Goal: Task Accomplishment & Management: Use online tool/utility

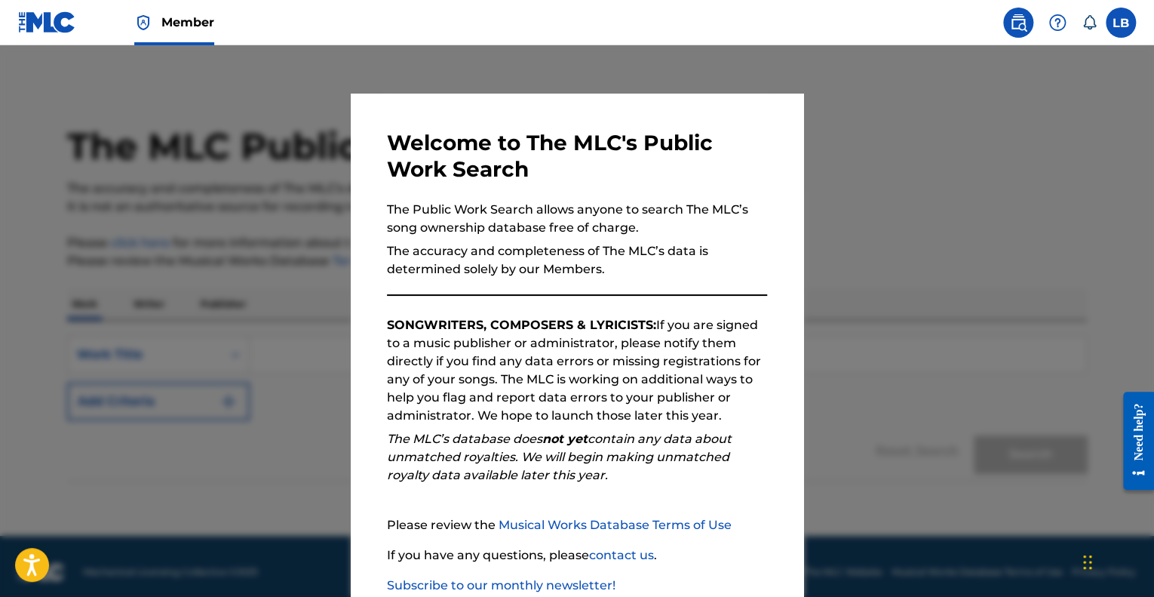
scroll to position [94, 0]
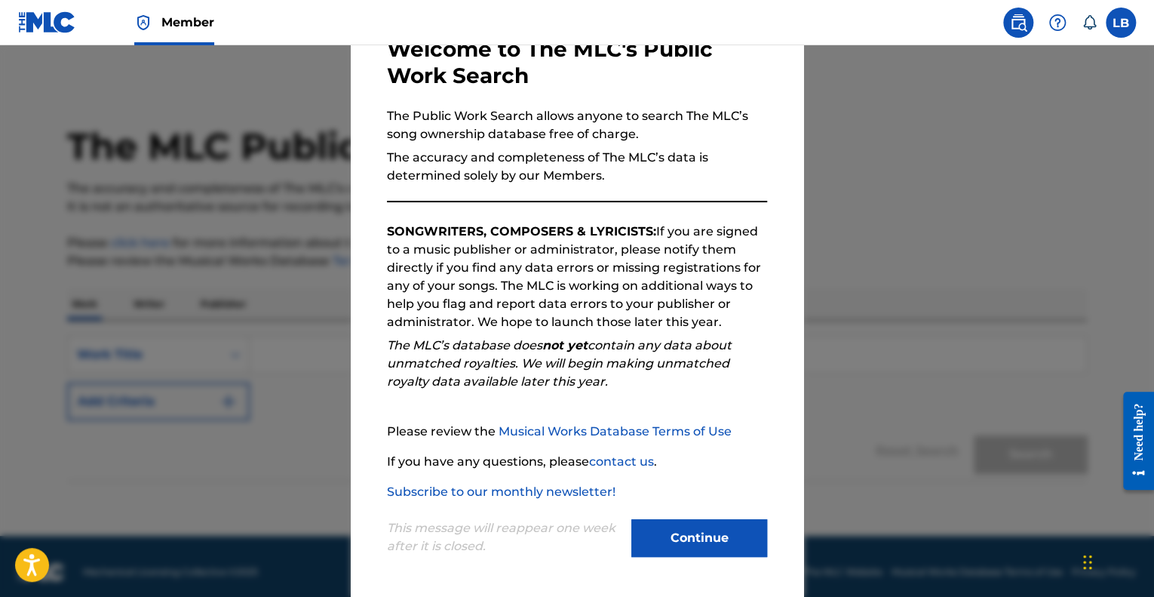
click at [712, 524] on button "Continue" at bounding box center [700, 538] width 136 height 38
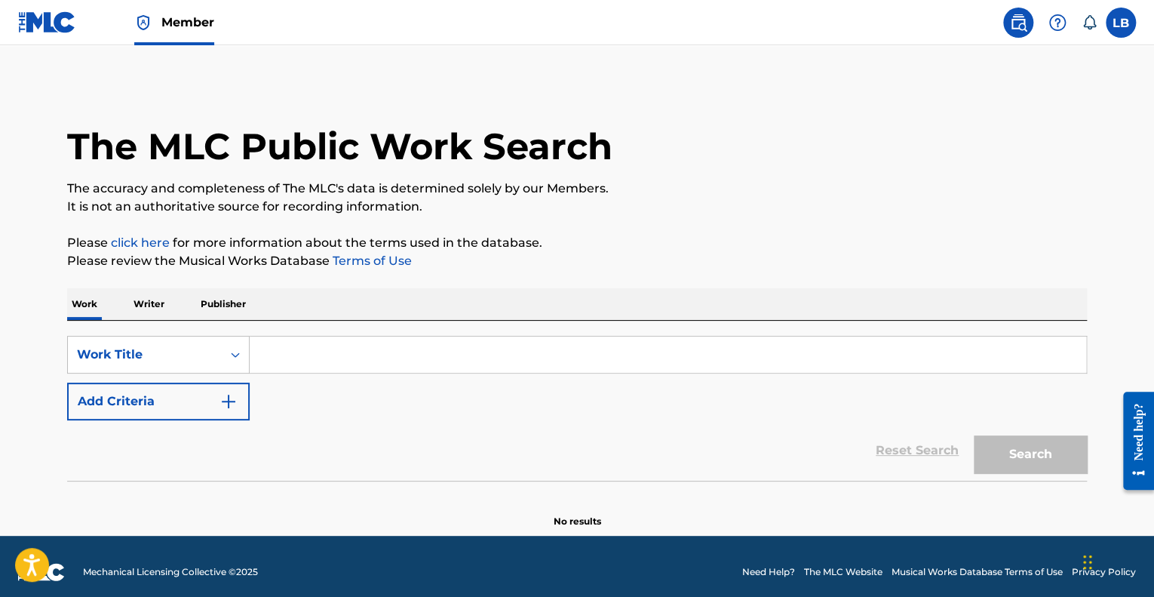
click at [389, 361] on input "Search Form" at bounding box center [668, 355] width 837 height 36
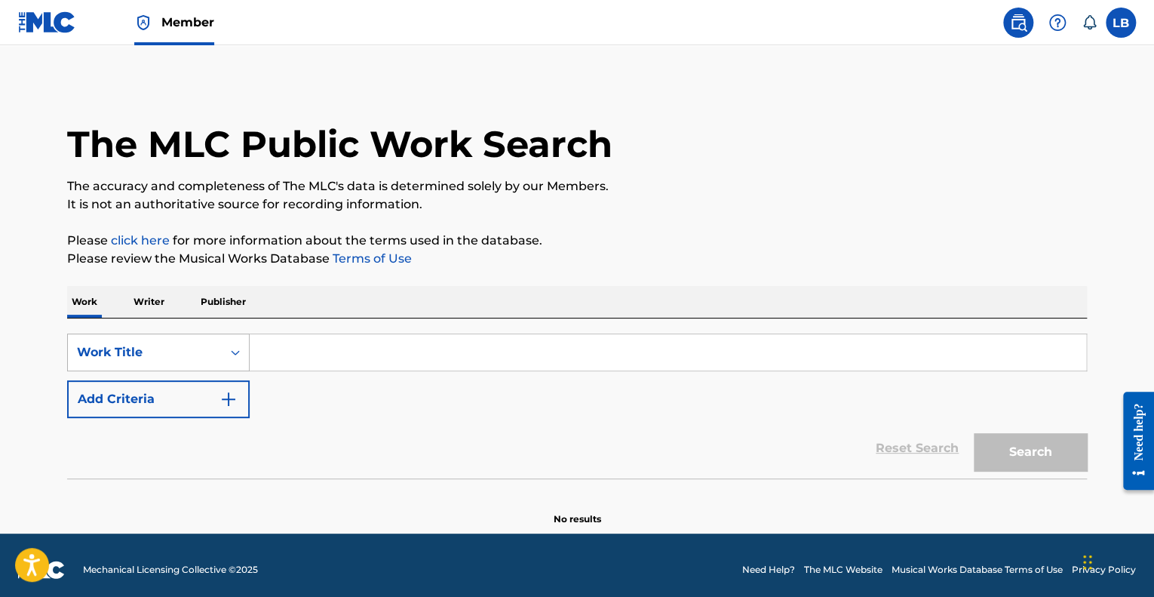
click at [159, 347] on div "Work Title" at bounding box center [145, 352] width 136 height 18
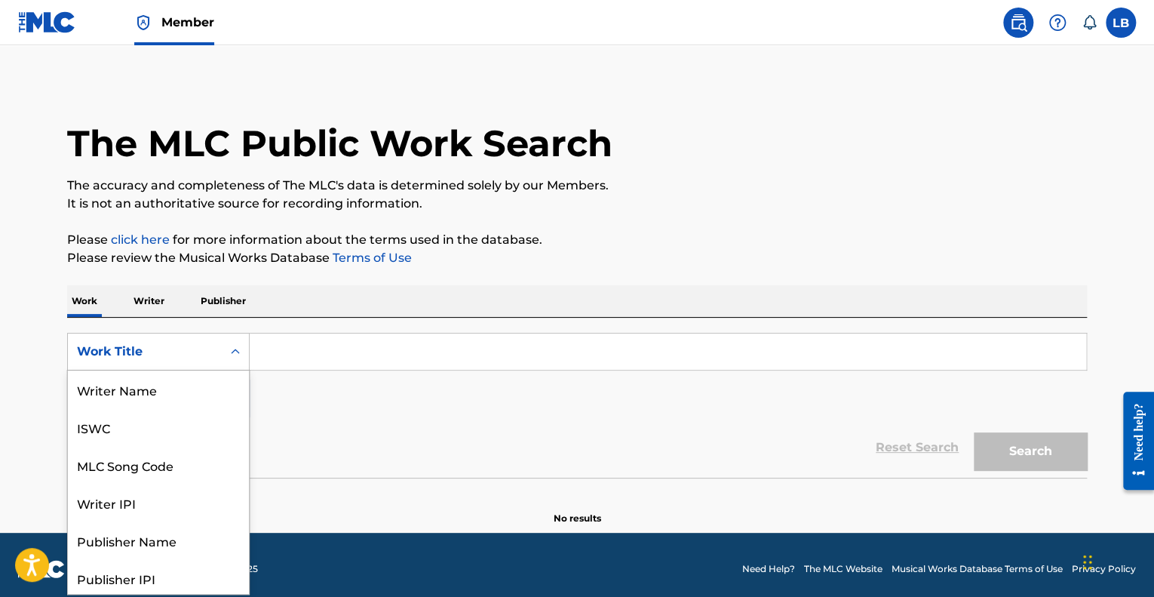
scroll to position [75, 0]
click at [410, 423] on div "Reset Search Search" at bounding box center [577, 447] width 1020 height 60
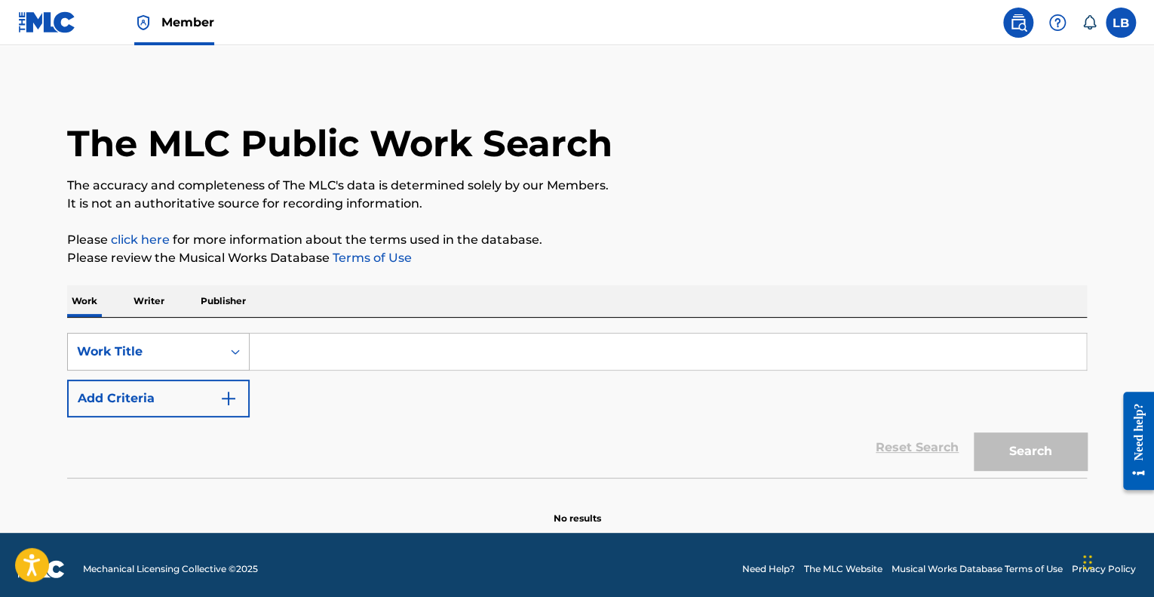
click at [196, 348] on div "Work Title" at bounding box center [145, 352] width 136 height 18
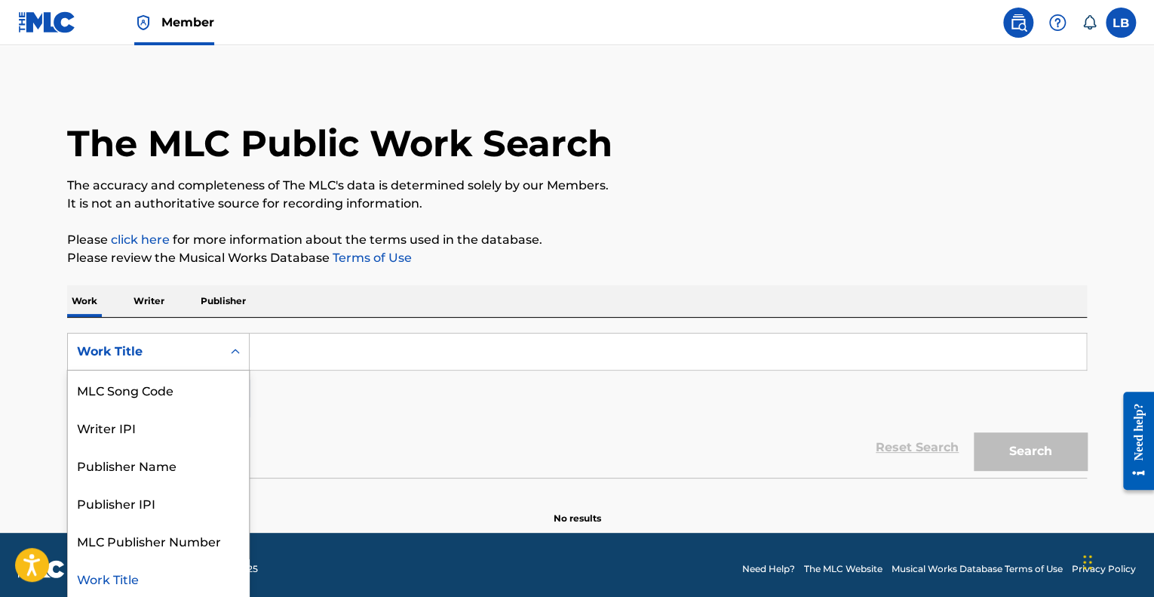
click at [56, 8] on link at bounding box center [47, 22] width 58 height 45
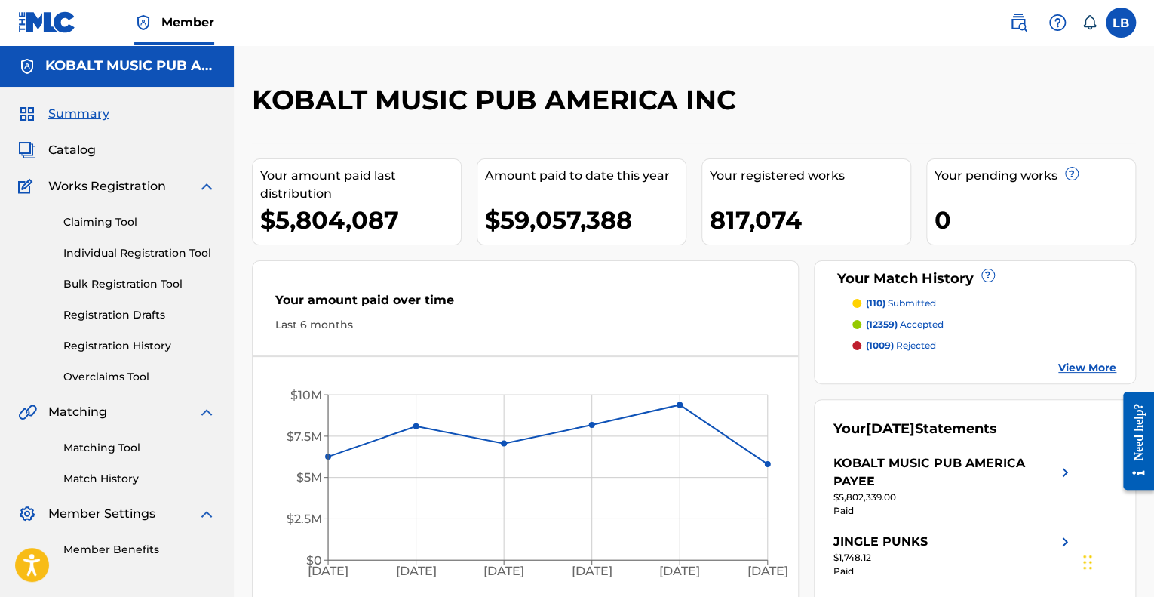
click at [118, 226] on link "Claiming Tool" at bounding box center [139, 222] width 152 height 16
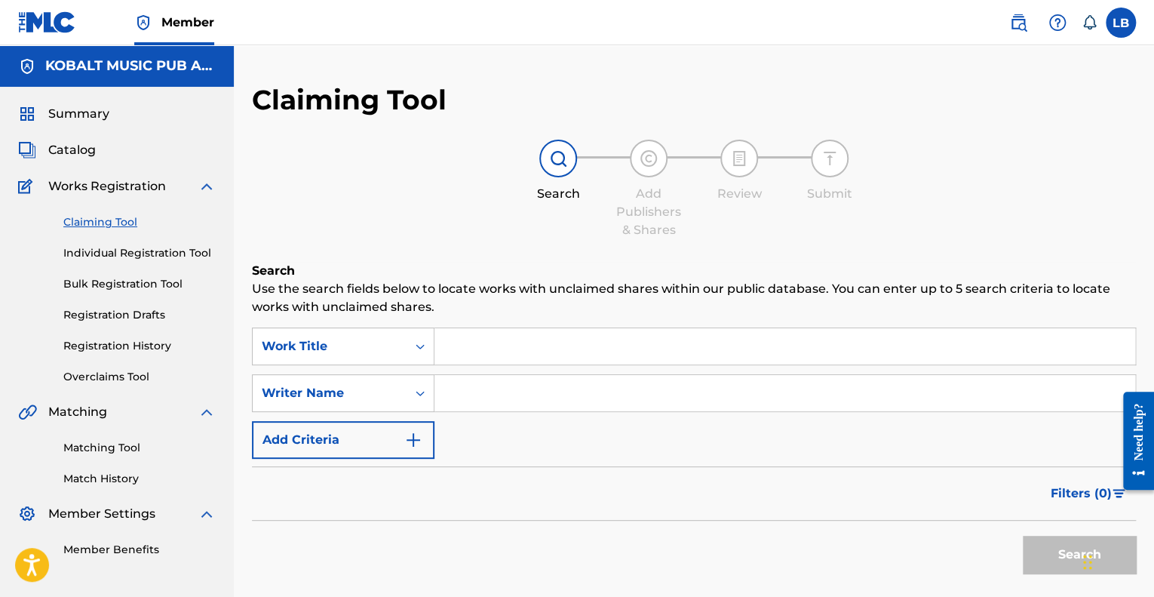
click at [131, 256] on link "Individual Registration Tool" at bounding box center [139, 253] width 152 height 16
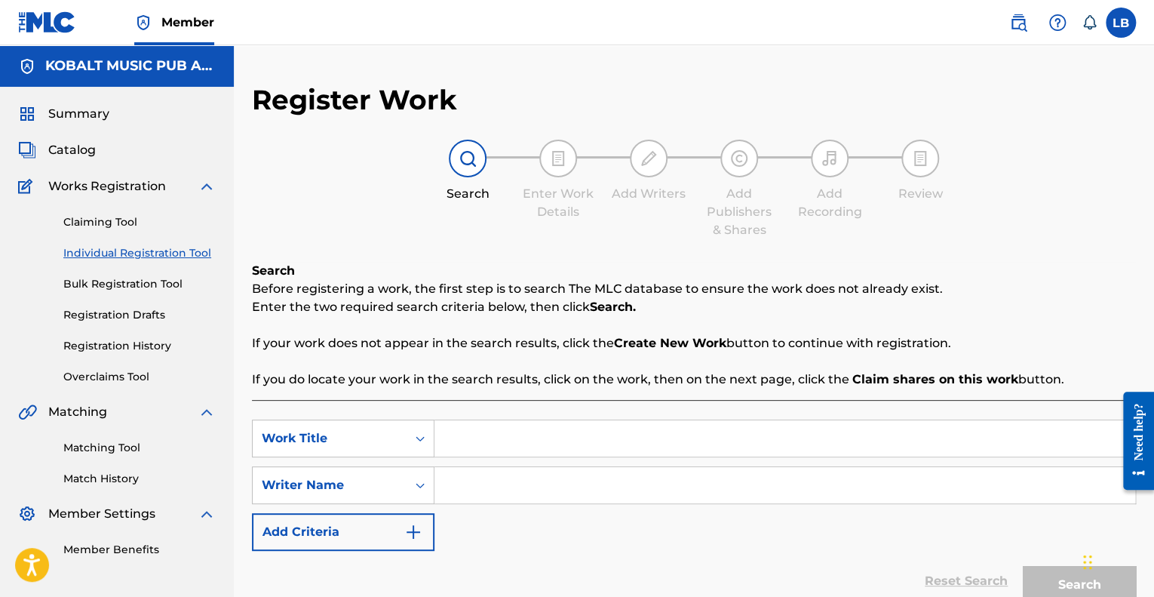
click at [117, 370] on link "Overclaims Tool" at bounding box center [139, 377] width 152 height 16
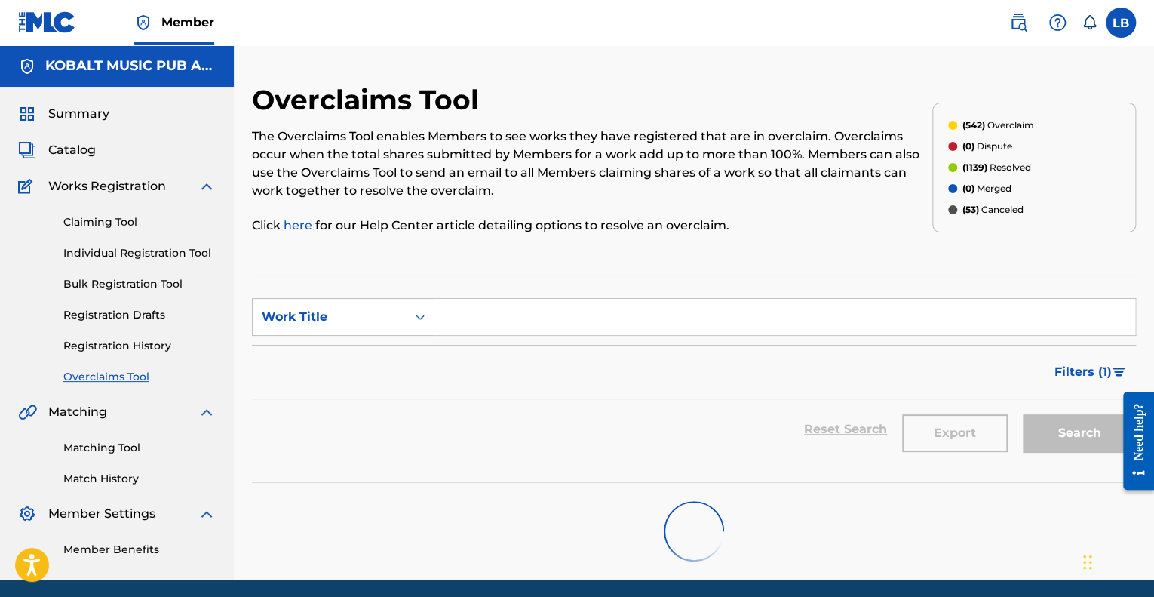
click at [477, 325] on input "Search Form" at bounding box center [785, 317] width 701 height 36
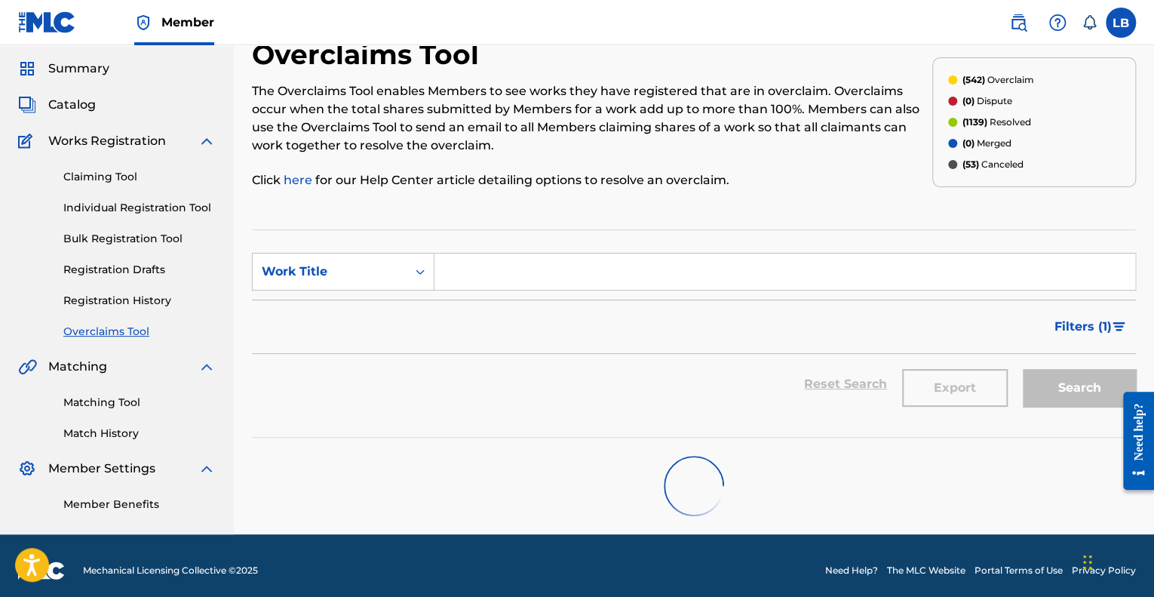
scroll to position [53, 0]
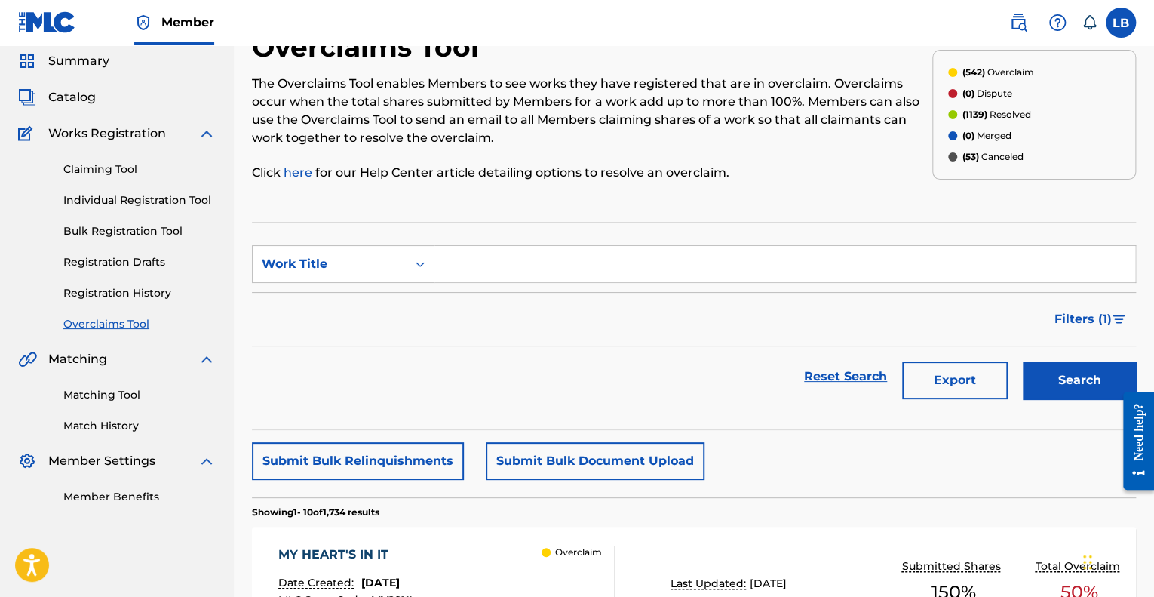
click at [537, 457] on button "Submit Bulk Document Upload" at bounding box center [595, 461] width 219 height 38
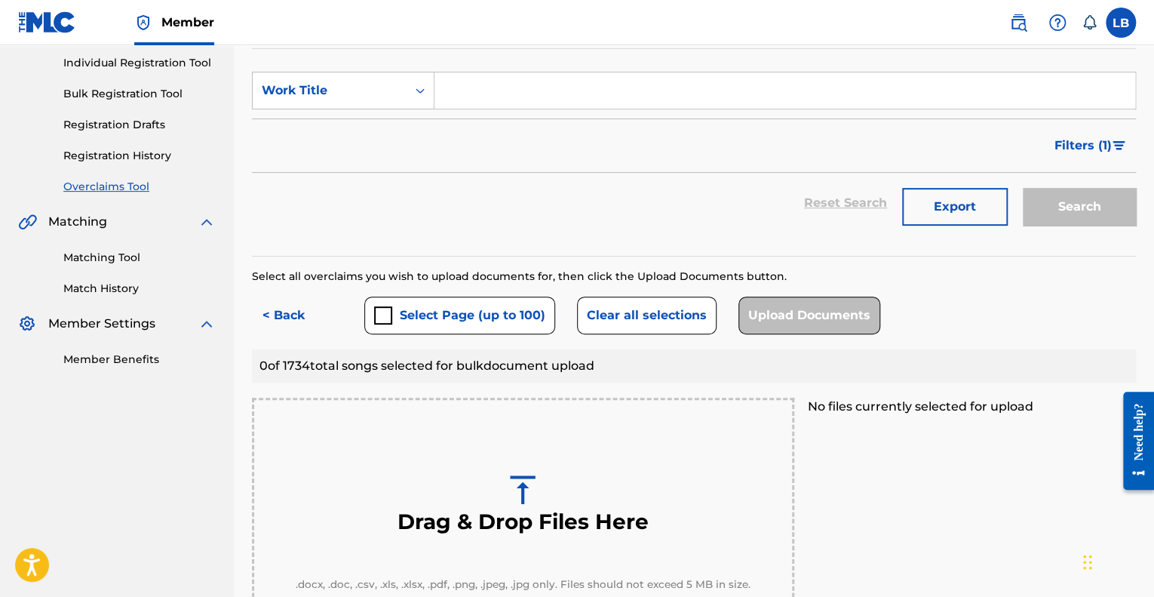
scroll to position [190, 0]
click at [349, 72] on div "Work Title" at bounding box center [343, 91] width 183 height 38
click at [558, 192] on div "Reset Search Export Search" at bounding box center [694, 203] width 884 height 60
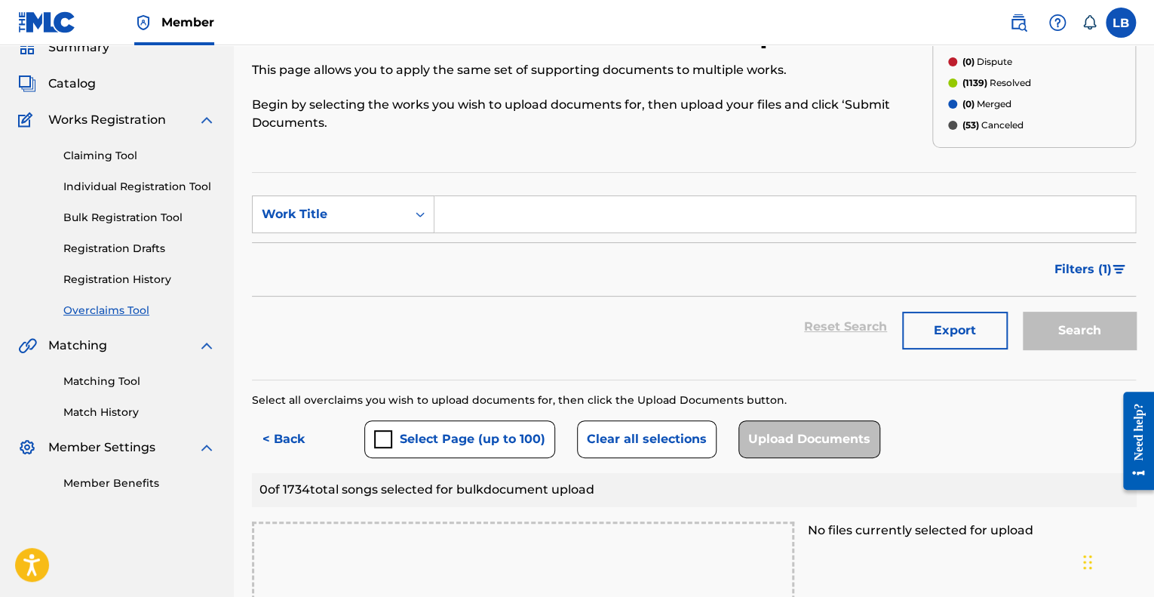
scroll to position [0, 0]
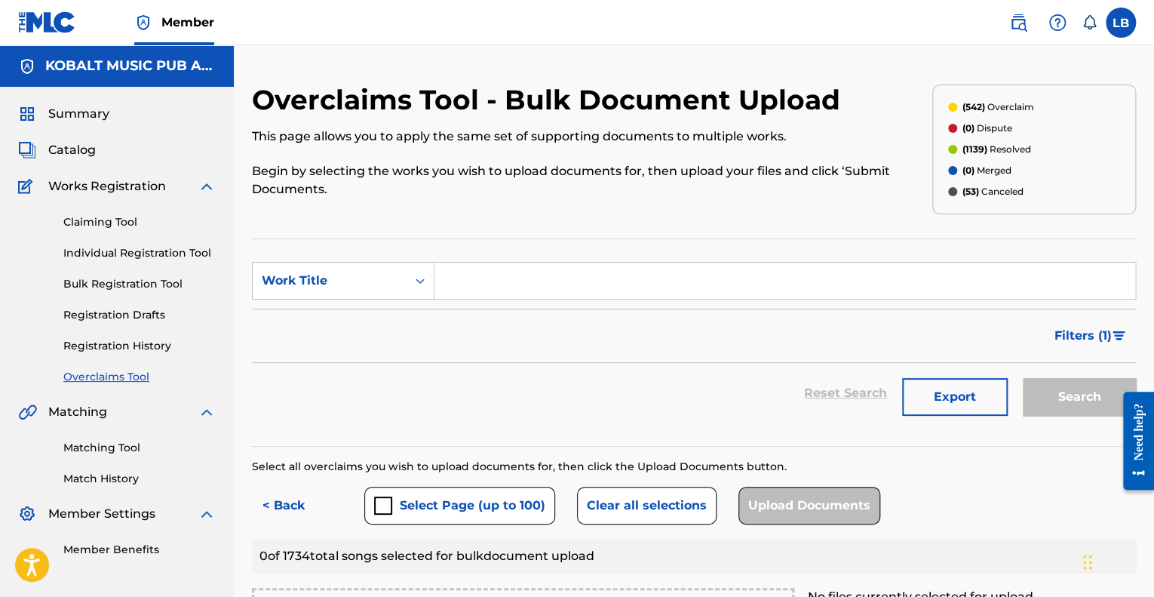
click at [958, 148] on div "(1139) Resolved" at bounding box center [989, 150] width 82 height 14
click at [1004, 147] on p "(1139) Resolved" at bounding box center [996, 150] width 69 height 14
click at [957, 152] on div "(1139) Resolved" at bounding box center [989, 150] width 82 height 14
click at [524, 268] on input "Search Form" at bounding box center [785, 281] width 701 height 36
click at [1081, 332] on span "Filters ( 1 )" at bounding box center [1083, 336] width 57 height 18
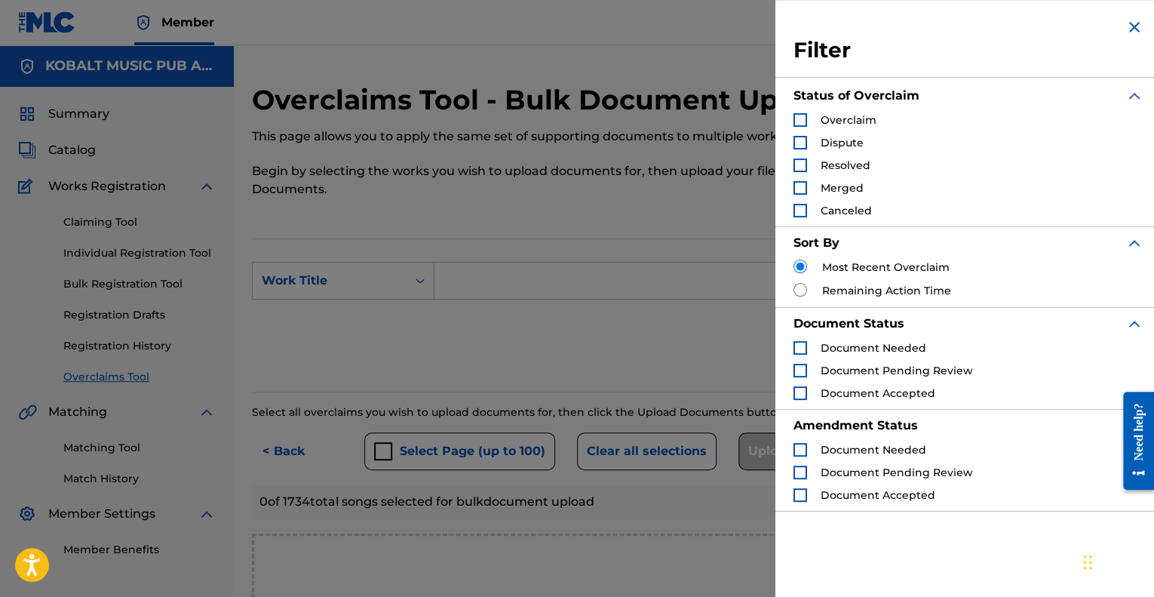
scroll to position [75, 0]
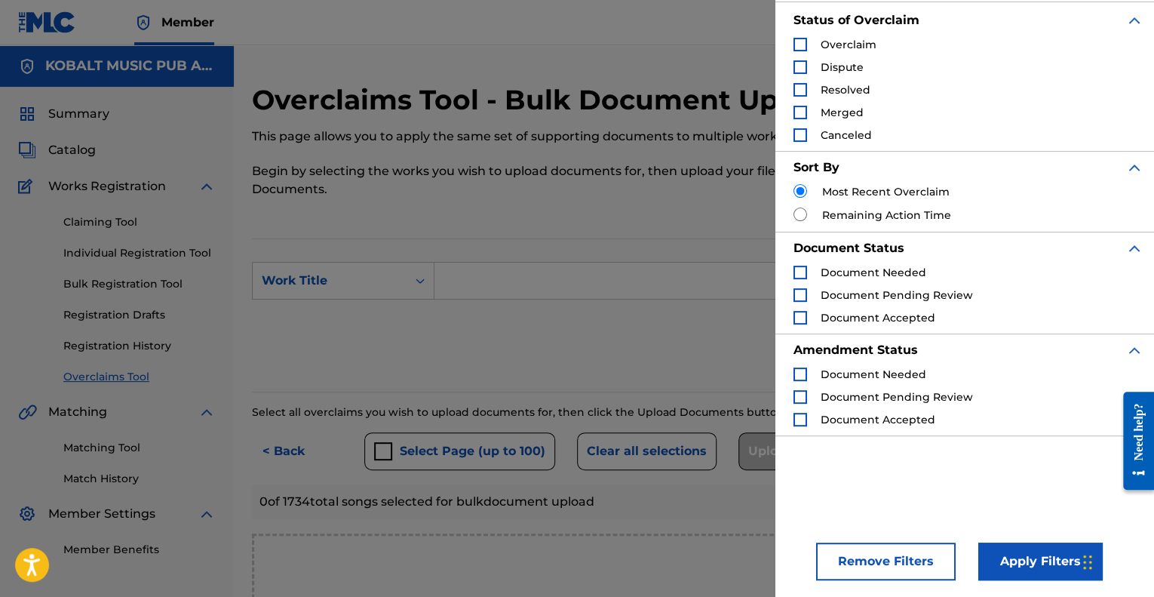
click at [910, 564] on button "Remove Filters" at bounding box center [886, 562] width 140 height 38
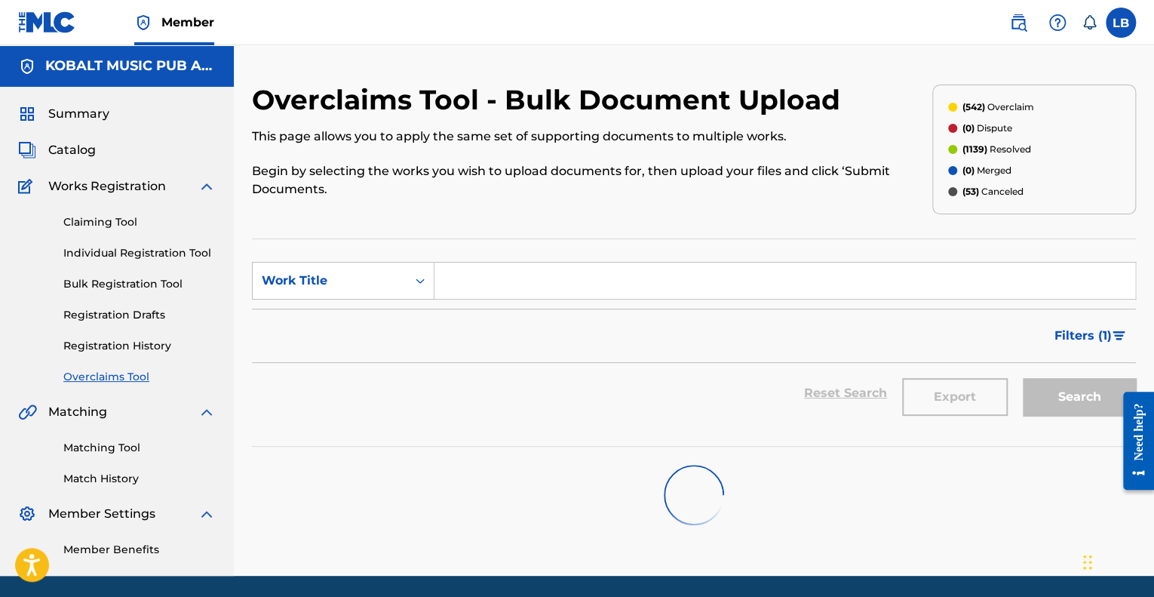
click at [1094, 323] on button "Filters ( 1 )" at bounding box center [1091, 336] width 91 height 38
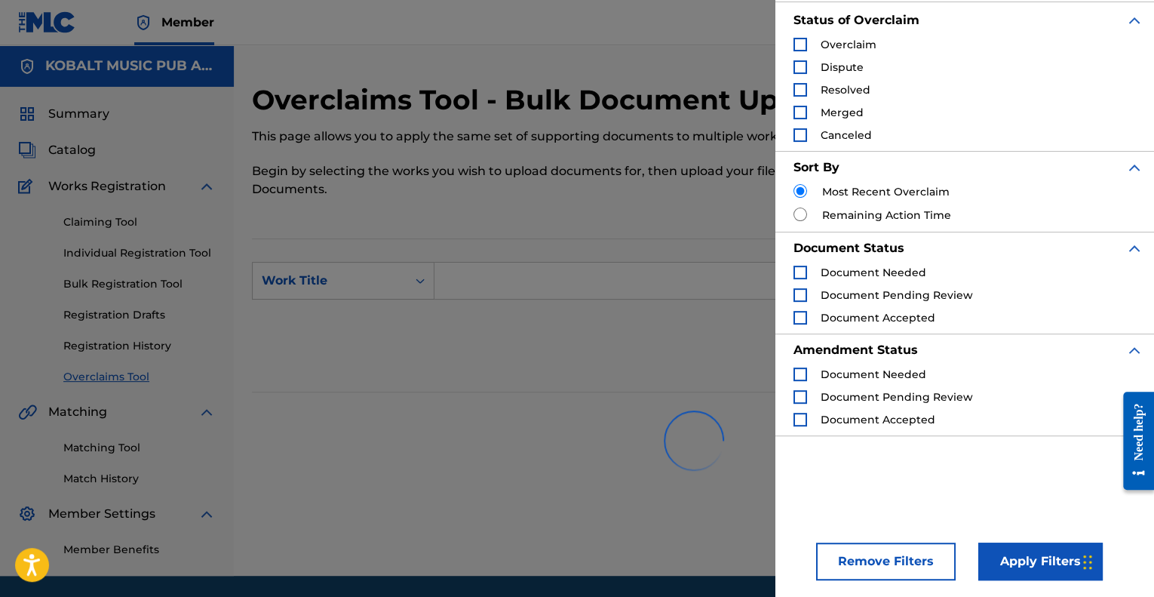
click at [799, 213] on input "Search Form" at bounding box center [801, 214] width 14 height 14
radio input "true"
click at [1035, 564] on button "Apply Filters" at bounding box center [1041, 562] width 124 height 38
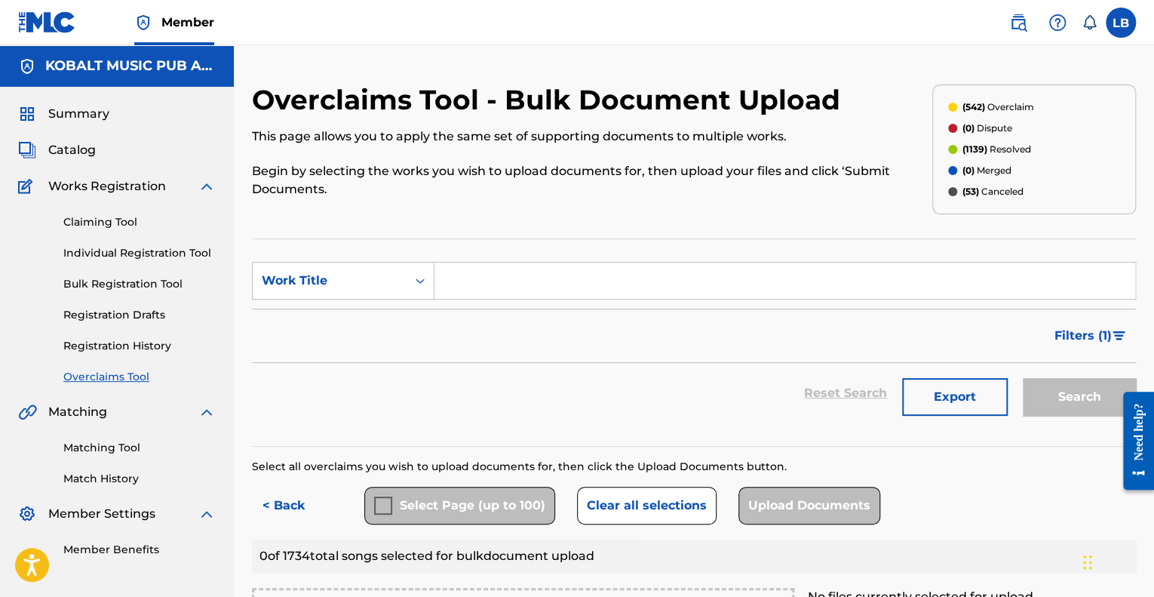
scroll to position [38, 0]
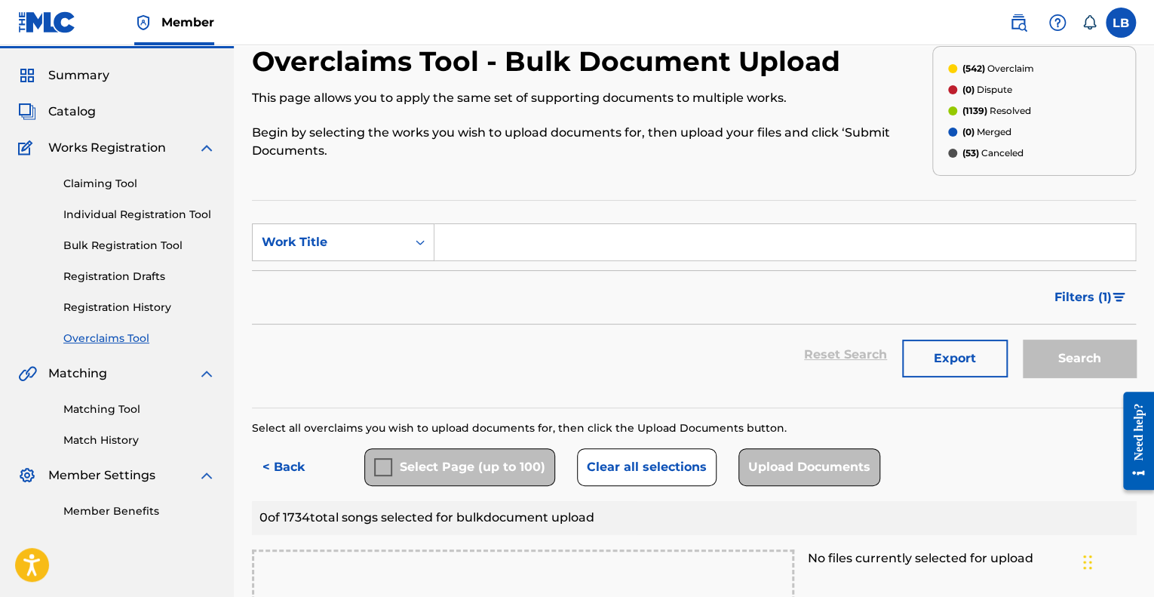
click at [624, 464] on button "Clear all selections" at bounding box center [647, 467] width 140 height 38
click at [293, 449] on button "< Back" at bounding box center [297, 467] width 91 height 38
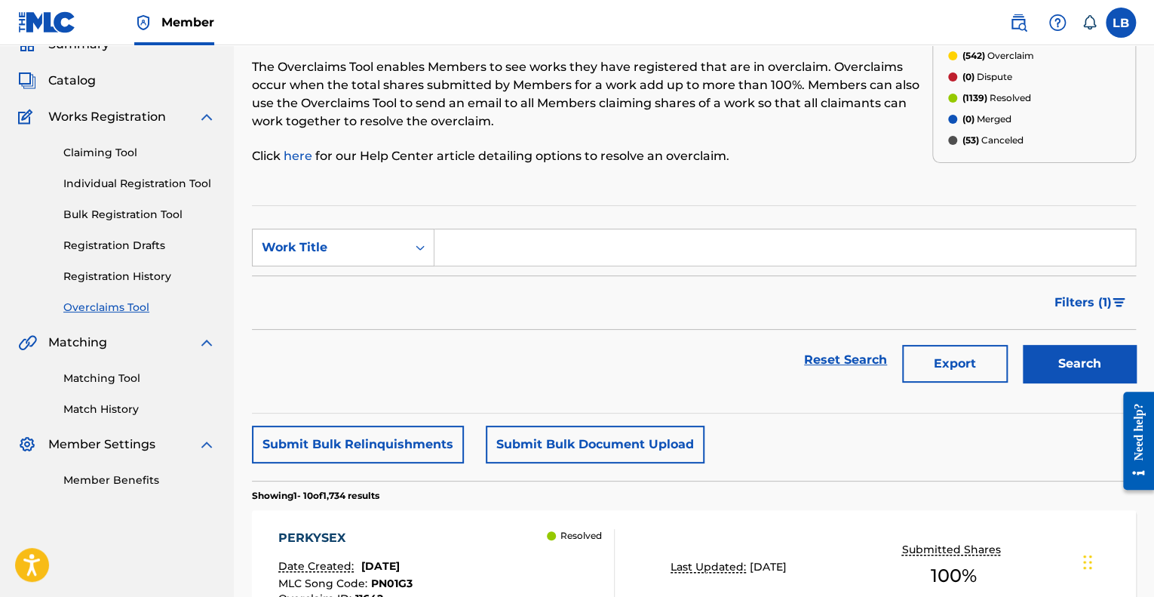
scroll to position [0, 0]
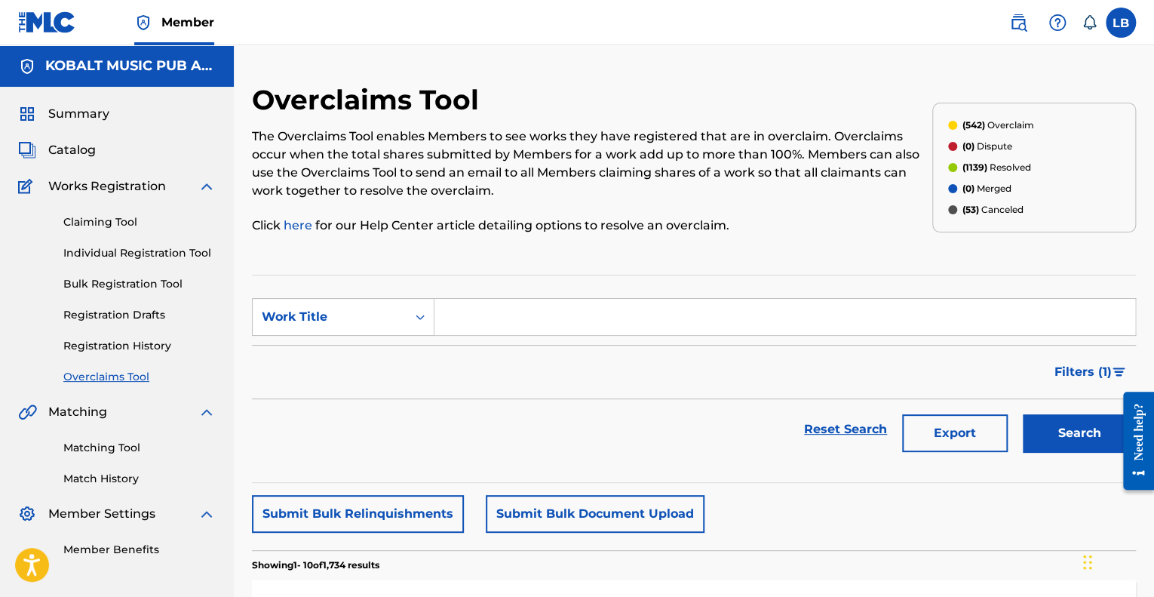
click at [1005, 123] on p "(542) Overclaim" at bounding box center [998, 125] width 72 height 14
click at [79, 155] on span "Catalog" at bounding box center [72, 150] width 48 height 18
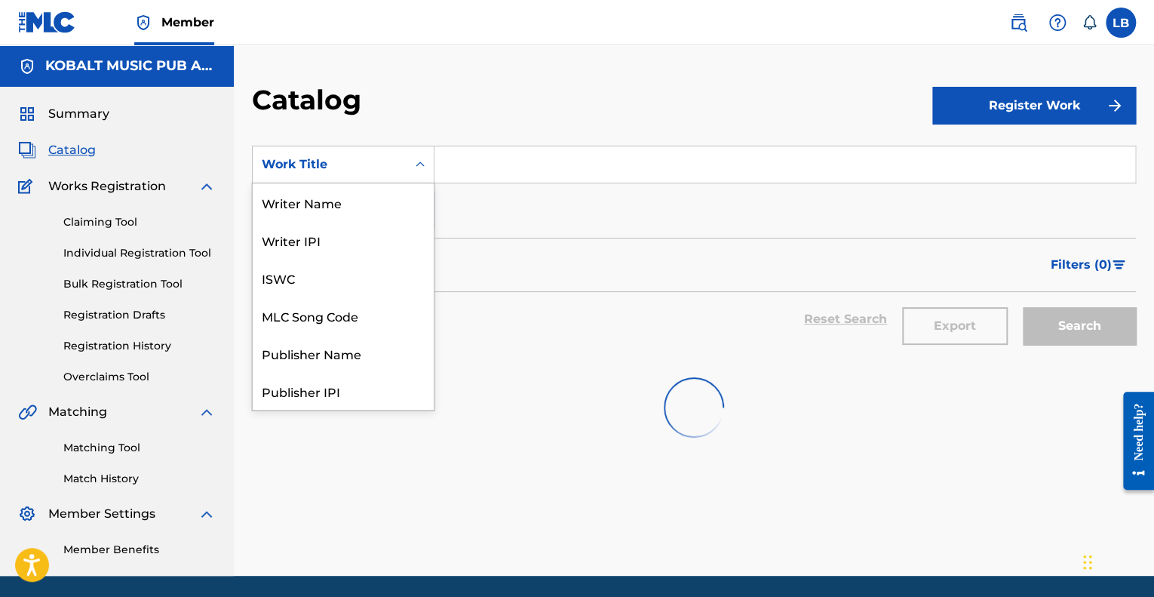
click at [309, 166] on div "Work Title" at bounding box center [330, 164] width 136 height 18
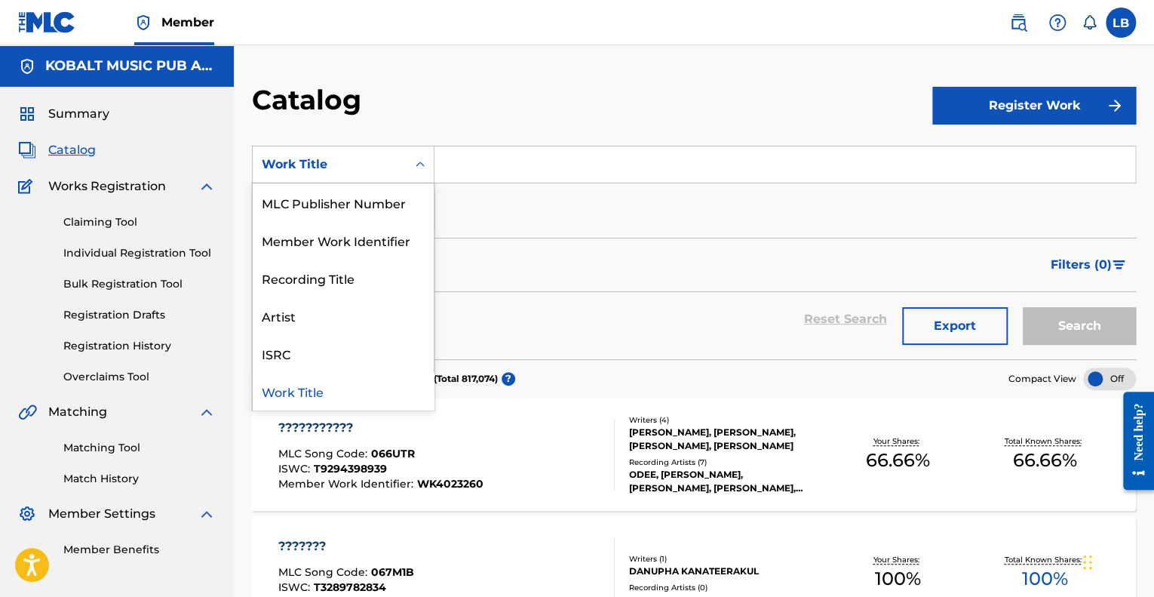
click at [309, 166] on div "Work Title" at bounding box center [330, 164] width 136 height 18
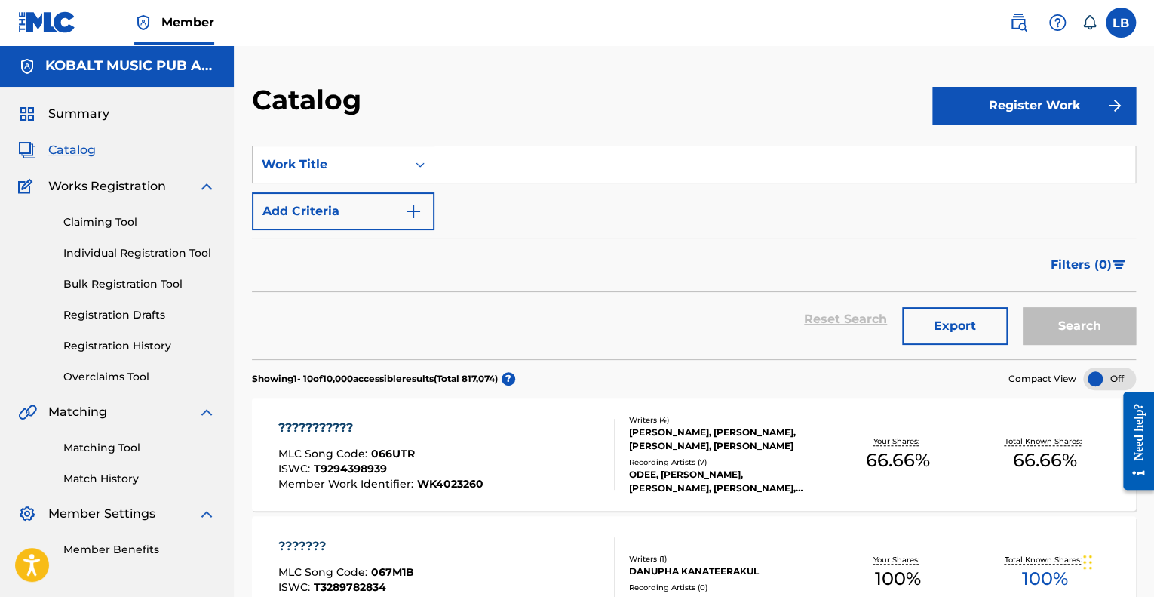
click at [124, 373] on link "Overclaims Tool" at bounding box center [139, 377] width 152 height 16
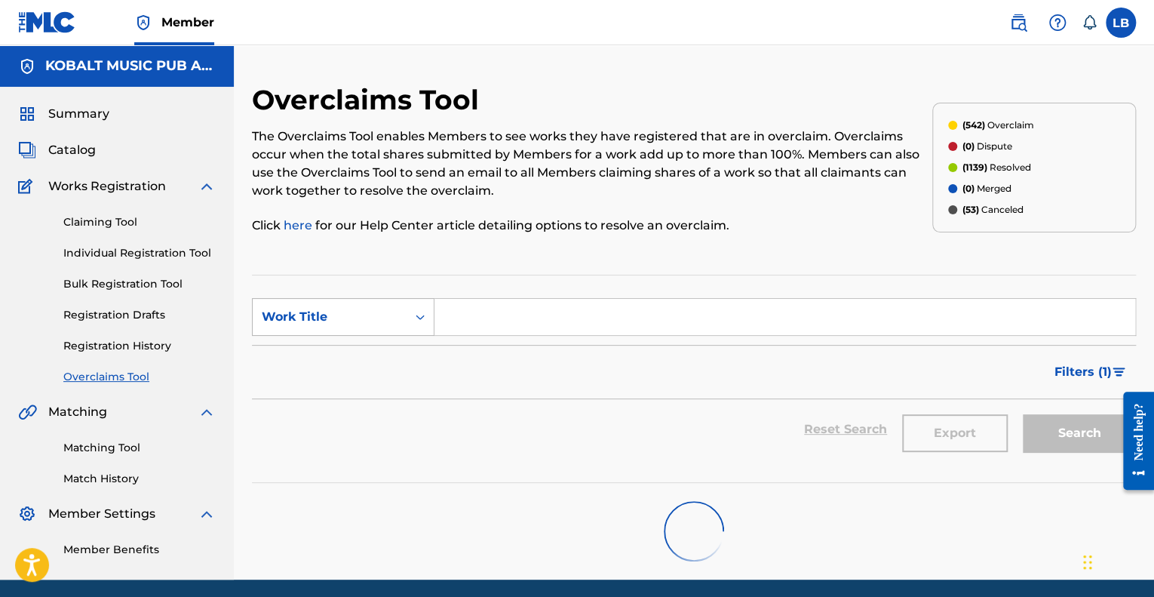
click at [367, 319] on div "Work Title" at bounding box center [330, 317] width 136 height 18
click at [98, 149] on div "Catalog" at bounding box center [117, 150] width 198 height 18
click at [73, 153] on span "Catalog" at bounding box center [72, 150] width 48 height 18
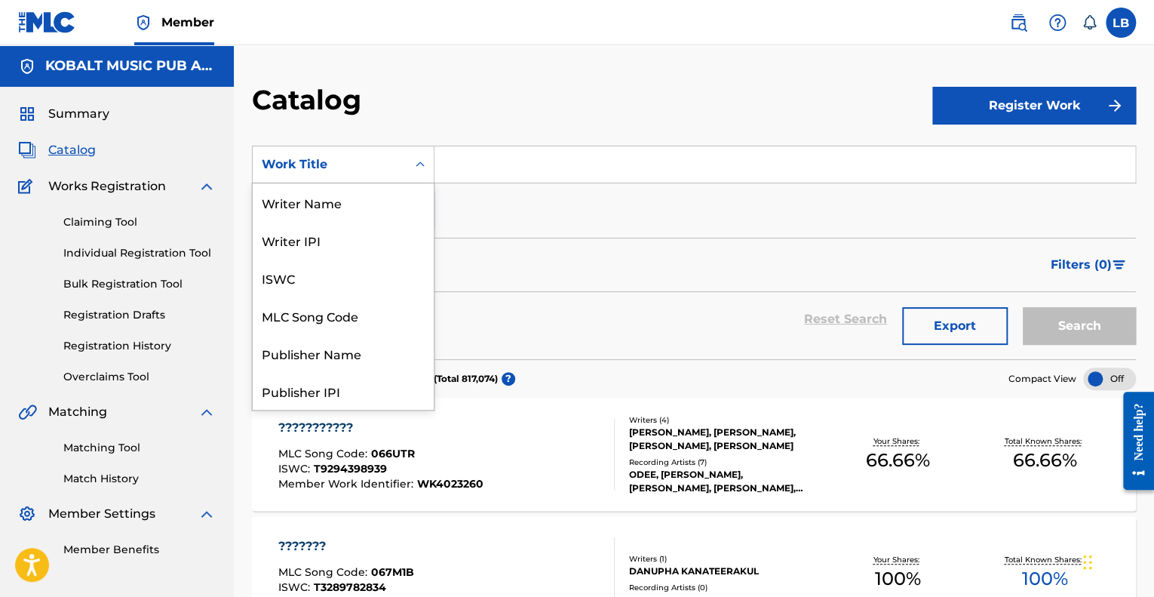
click at [339, 171] on div "Work Title" at bounding box center [330, 164] width 136 height 18
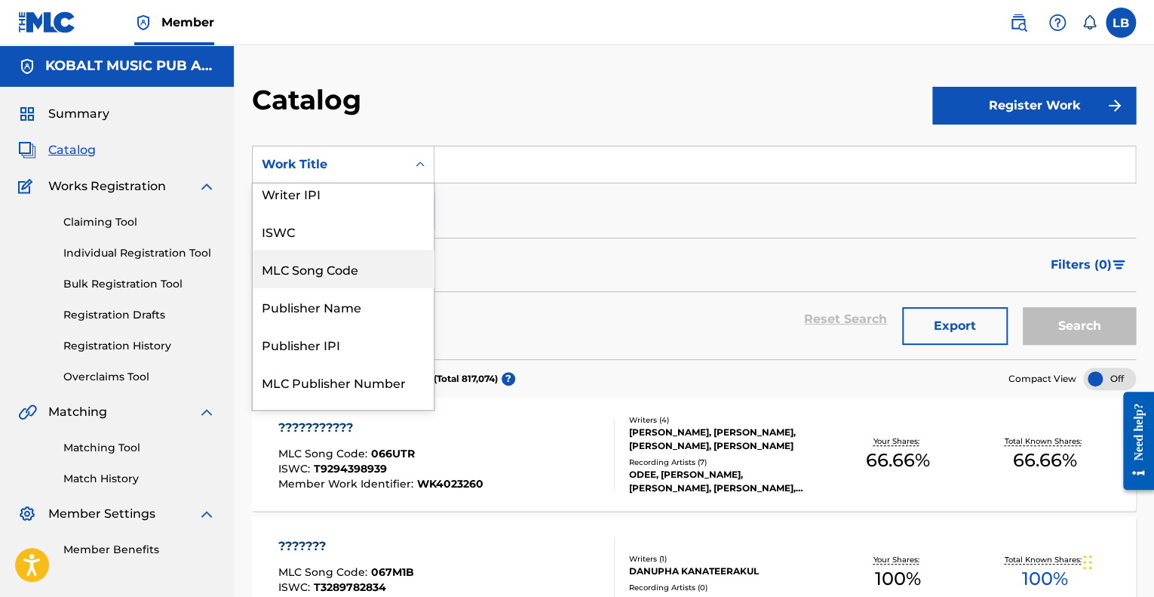
scroll to position [226, 0]
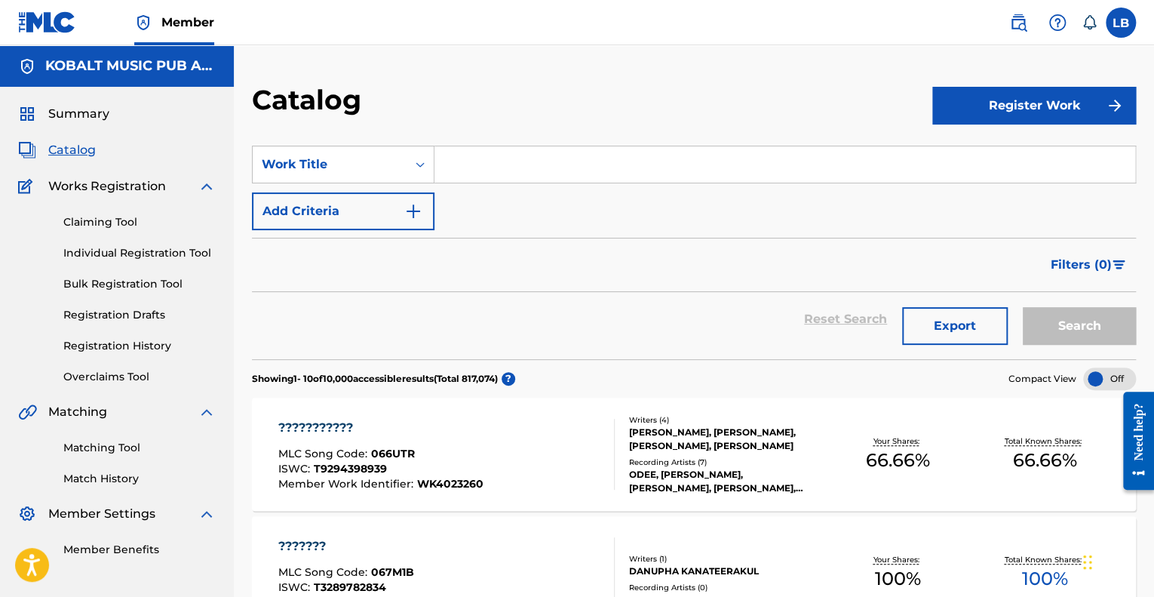
click at [124, 218] on link "Claiming Tool" at bounding box center [139, 222] width 152 height 16
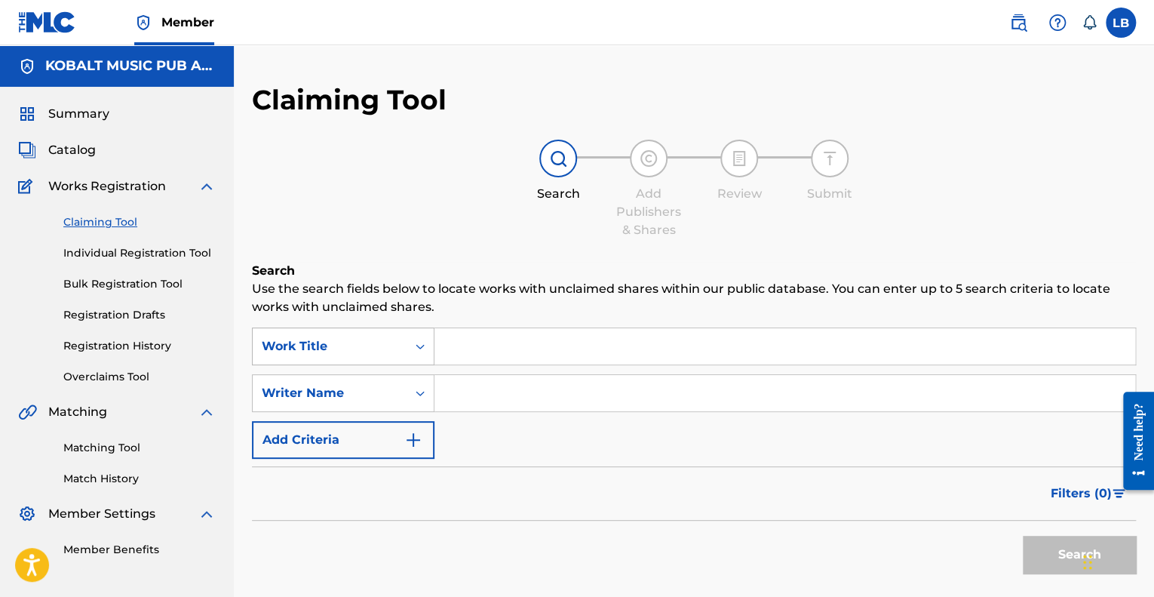
click at [329, 358] on div "Work Title" at bounding box center [330, 346] width 154 height 29
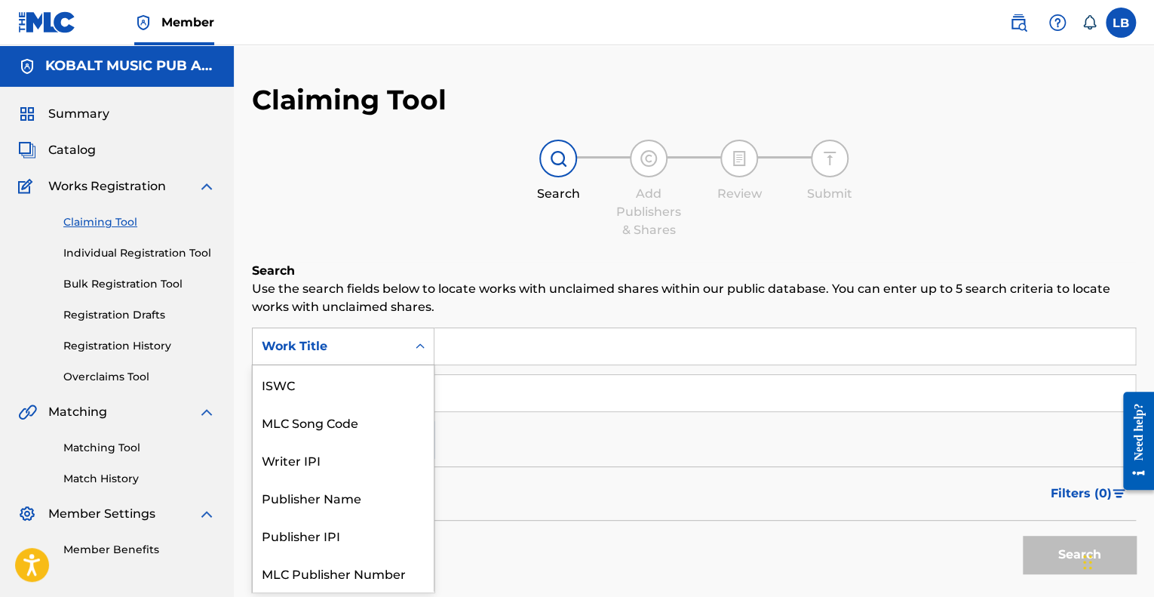
scroll to position [38, 0]
click at [329, 358] on div "Work Title" at bounding box center [330, 346] width 154 height 29
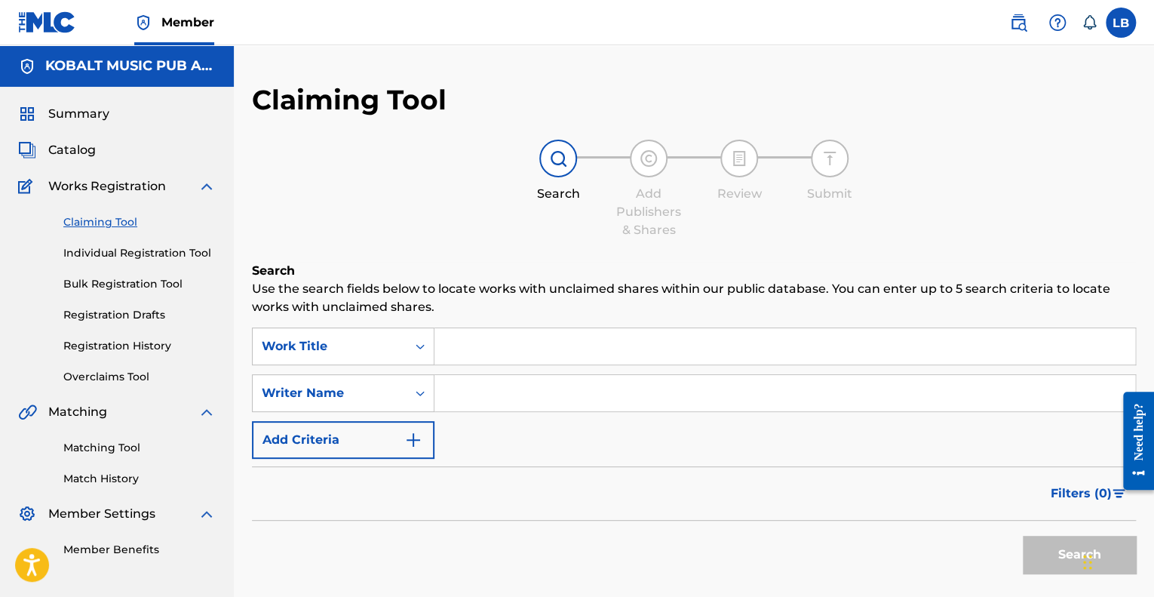
click at [118, 247] on link "Individual Registration Tool" at bounding box center [139, 253] width 152 height 16
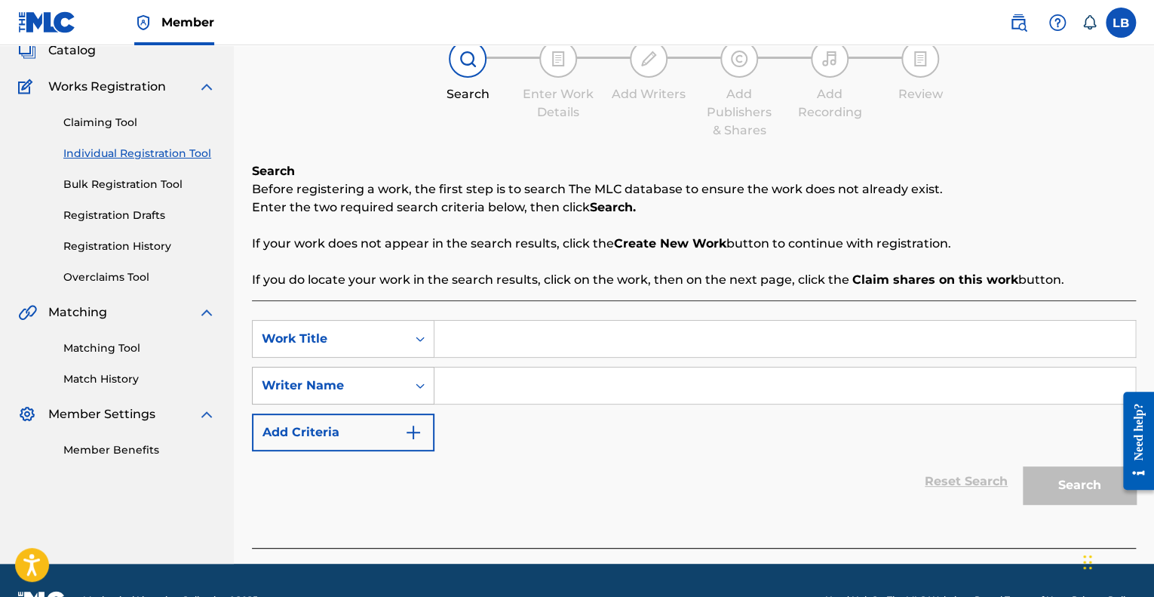
scroll to position [106, 0]
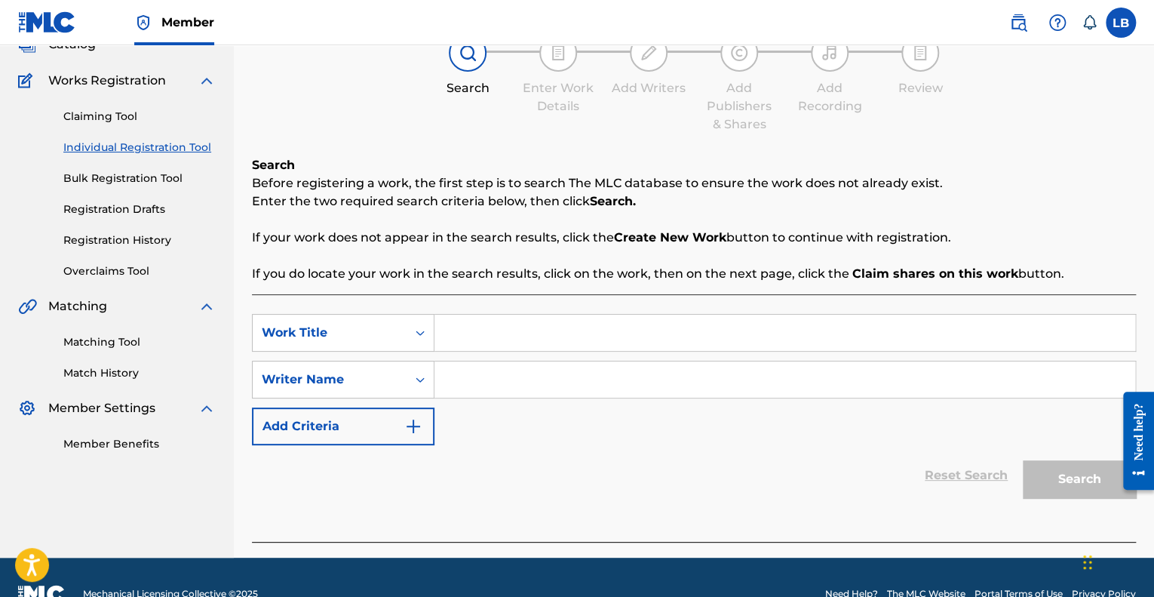
click at [128, 278] on link "Overclaims Tool" at bounding box center [139, 271] width 152 height 16
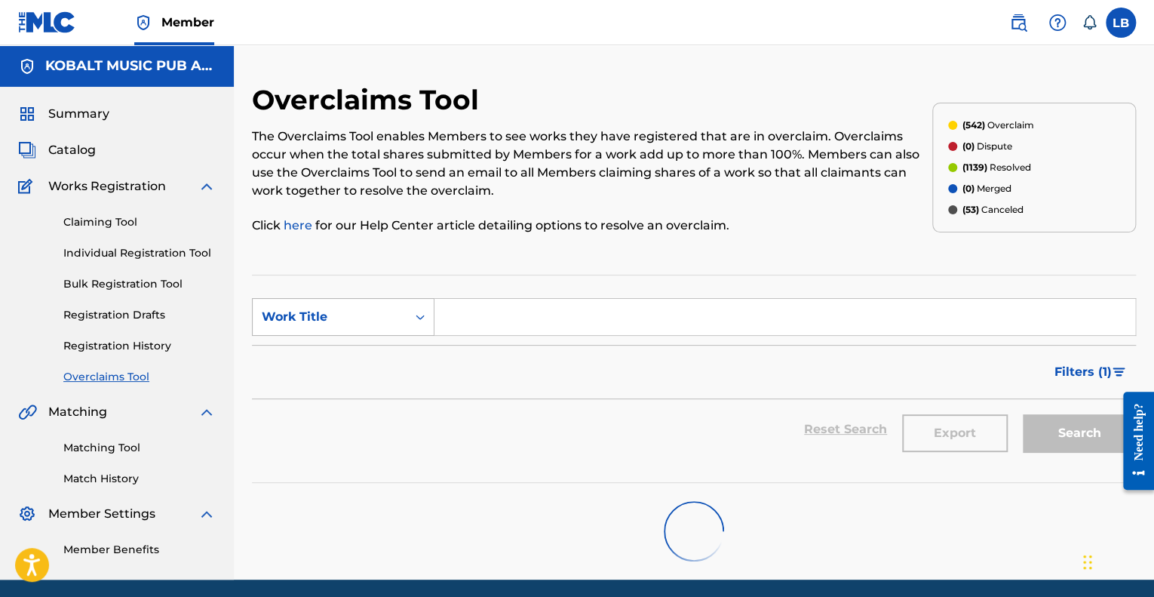
click at [325, 313] on div "Work Title" at bounding box center [330, 317] width 136 height 18
click at [356, 397] on div "Overclaim ID" at bounding box center [343, 392] width 181 height 38
click at [362, 329] on div "Overclaim ID" at bounding box center [330, 317] width 154 height 29
click at [736, 312] on input "Search Form" at bounding box center [785, 317] width 701 height 36
click at [417, 337] on form "SearchWithCriteria81279c3a-239c-466f-b9cf-0a0d4cf63809 Overclaim ID Filter Stat…" at bounding box center [694, 378] width 884 height 161
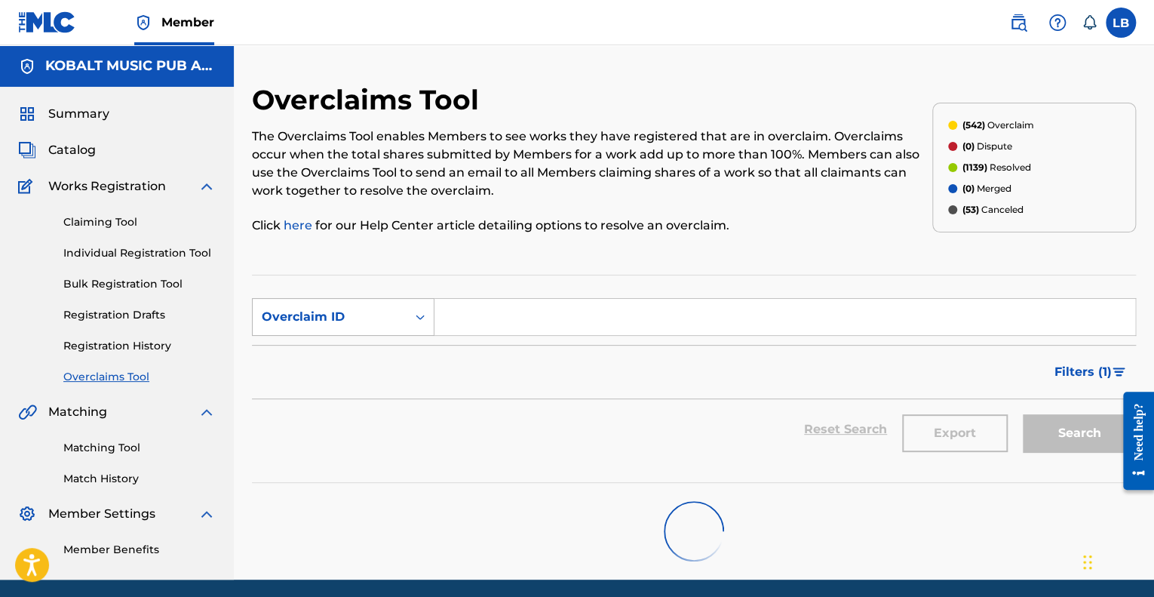
click at [388, 315] on div "Overclaim ID" at bounding box center [330, 317] width 136 height 18
click at [324, 346] on div "Work Title" at bounding box center [343, 355] width 181 height 38
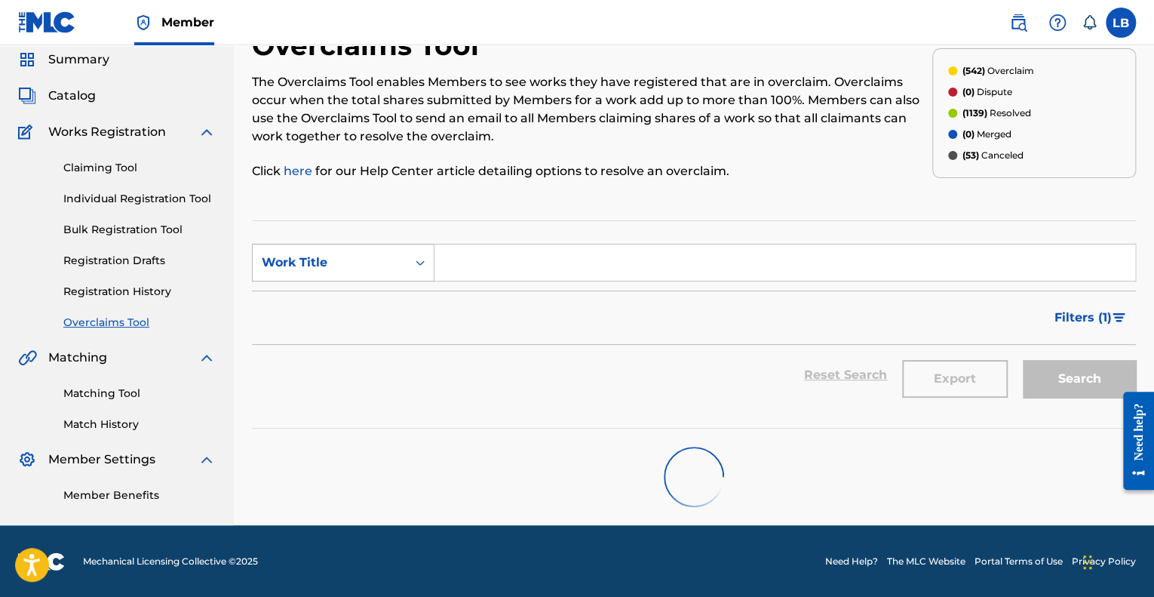
click at [374, 258] on div "Work Title" at bounding box center [330, 263] width 136 height 18
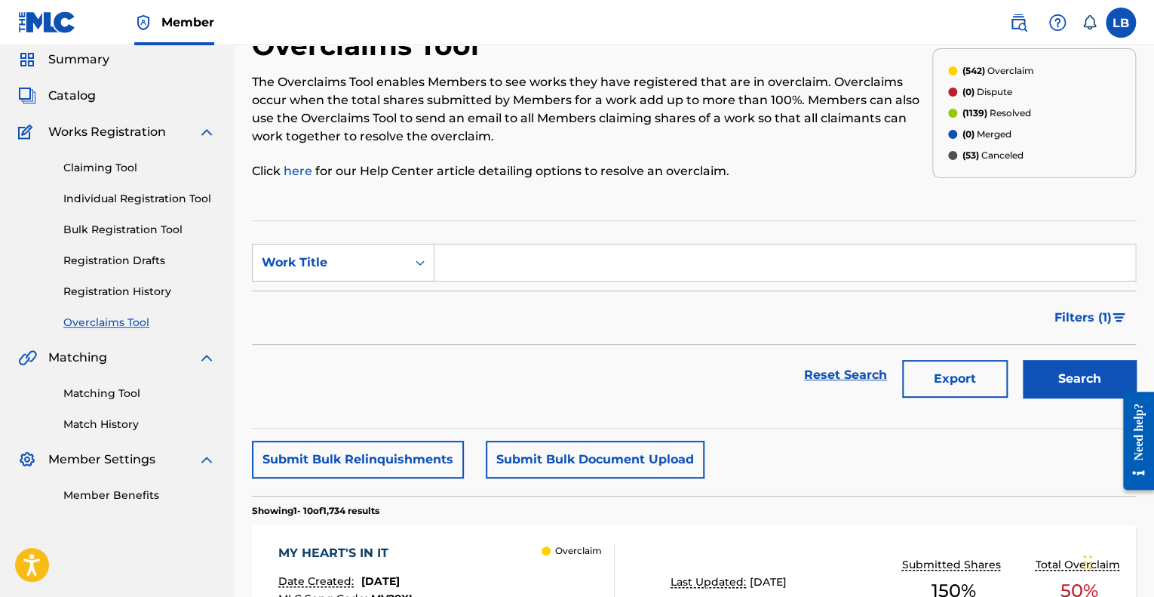
click at [561, 305] on div "Filters ( 1 )" at bounding box center [694, 317] width 884 height 54
click at [395, 259] on div "Work Title" at bounding box center [330, 263] width 136 height 18
click at [383, 246] on div "Work Title" at bounding box center [343, 263] width 183 height 38
click at [121, 168] on link "Claiming Tool" at bounding box center [139, 168] width 152 height 16
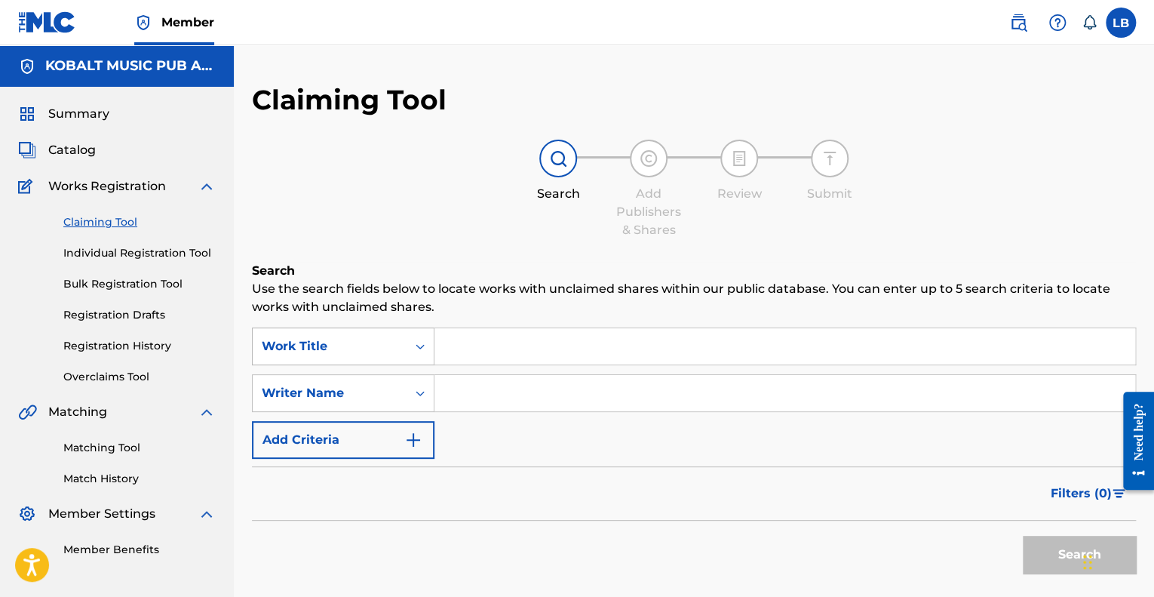
click at [367, 343] on div "Work Title" at bounding box center [330, 346] width 136 height 18
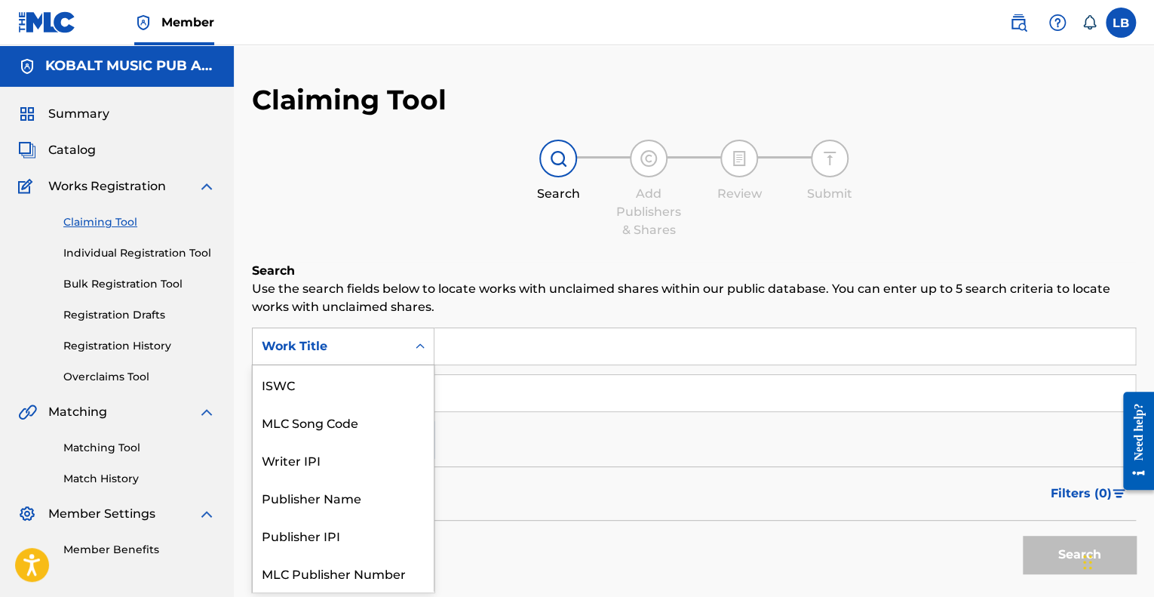
scroll to position [38, 0]
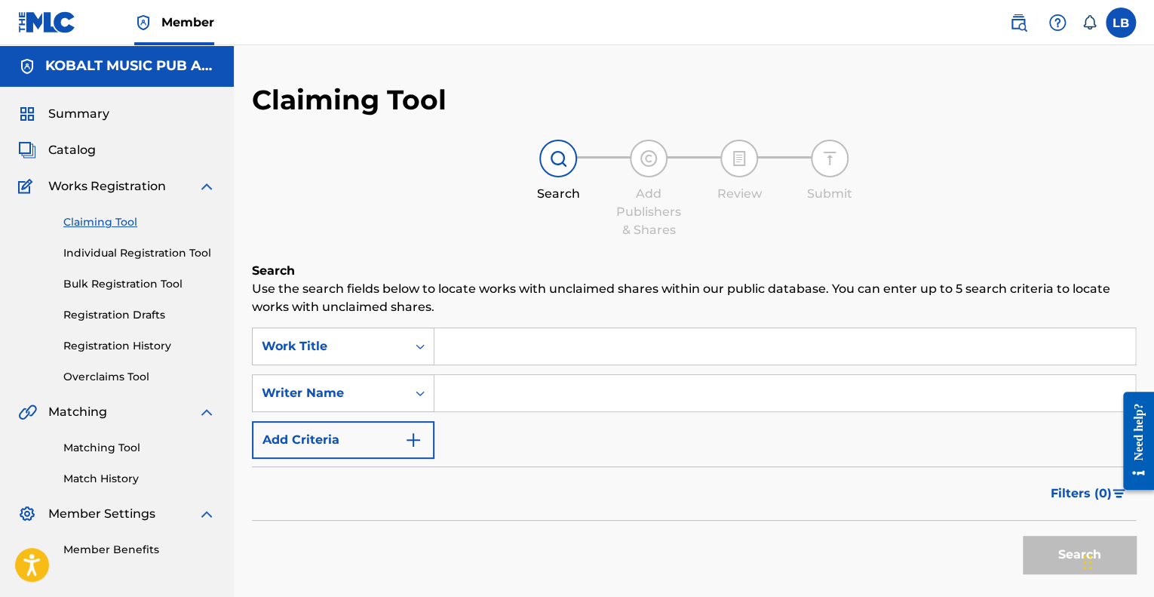
drag, startPoint x: 367, startPoint y: 343, endPoint x: 314, endPoint y: 252, distance: 105.2
click at [314, 252] on div "Claiming Tool Search Add Publishers & Shares Review Submit Search Use the searc…" at bounding box center [694, 369] width 884 height 573
click at [116, 380] on link "Overclaims Tool" at bounding box center [139, 377] width 152 height 16
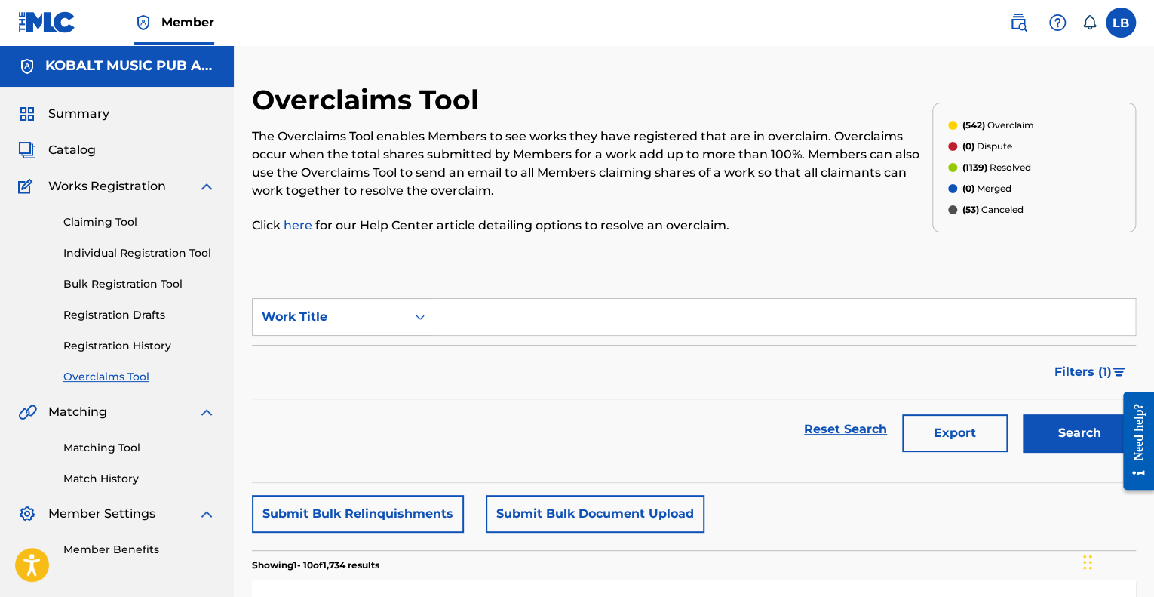
click at [867, 306] on input "Search Form" at bounding box center [785, 317] width 701 height 36
click at [851, 434] on link "Reset Search" at bounding box center [846, 429] width 98 height 33
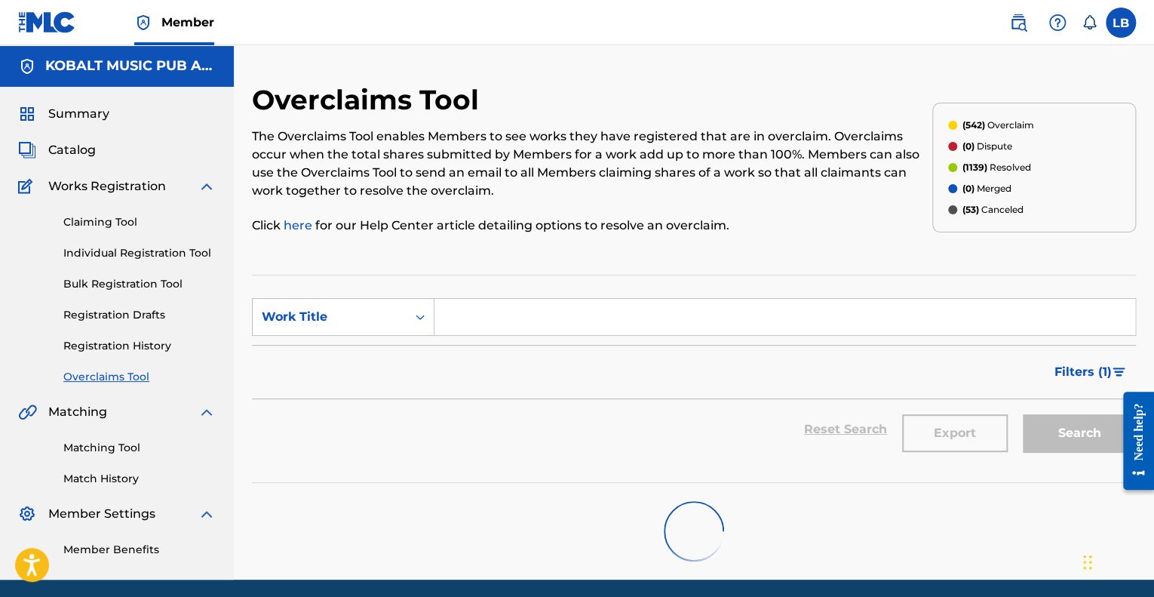
scroll to position [54, 0]
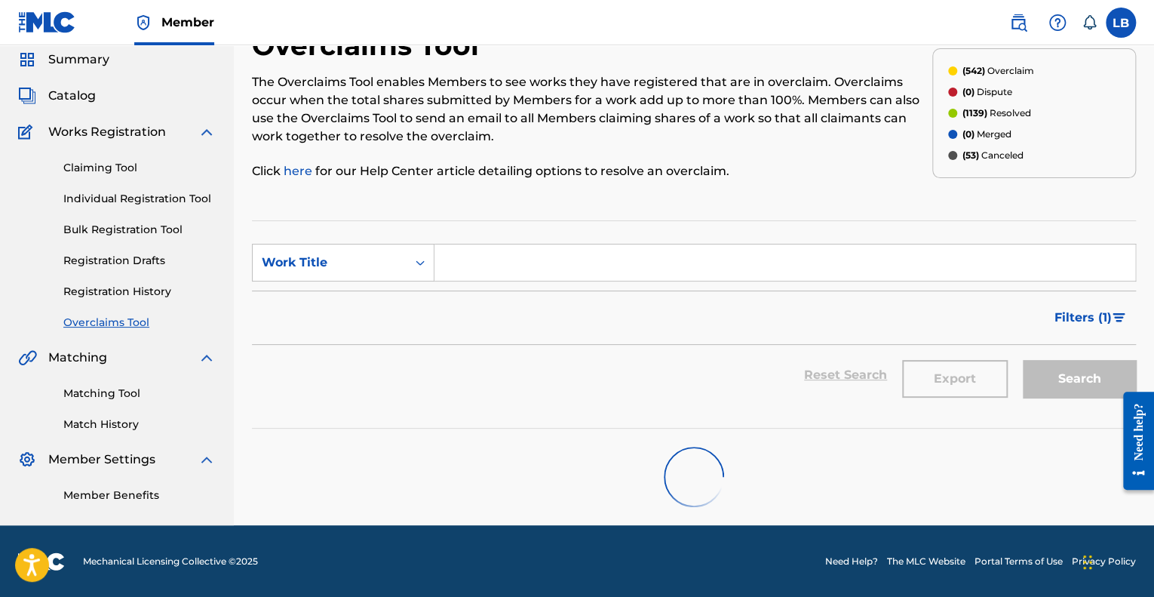
click at [1079, 318] on span "Filters ( 1 )" at bounding box center [1083, 318] width 57 height 18
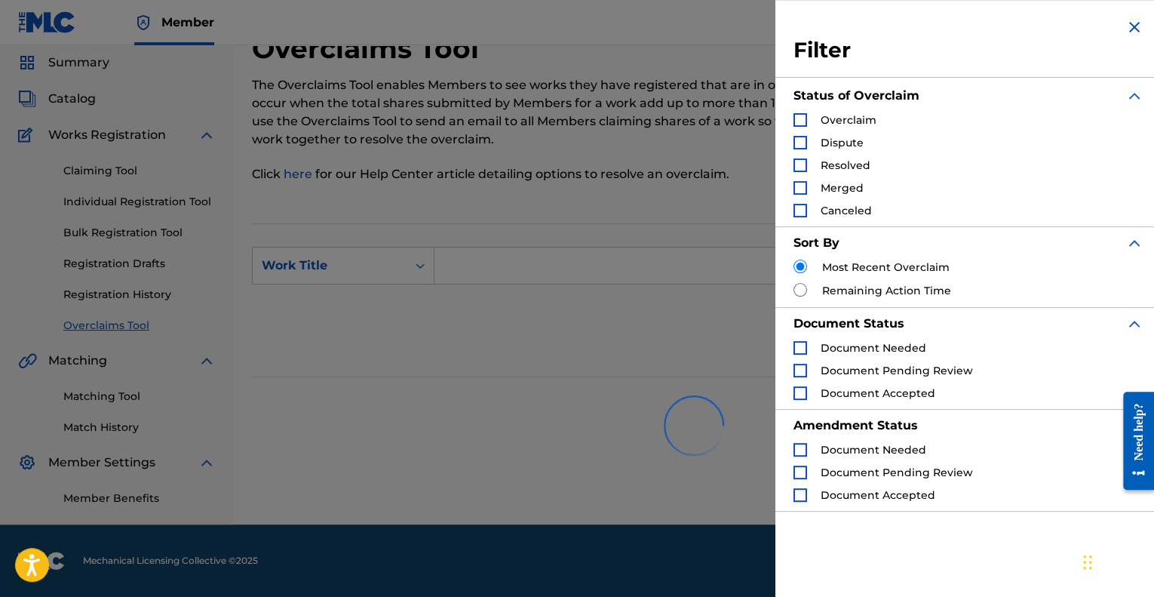
click at [802, 121] on div "Search Form" at bounding box center [801, 120] width 14 height 14
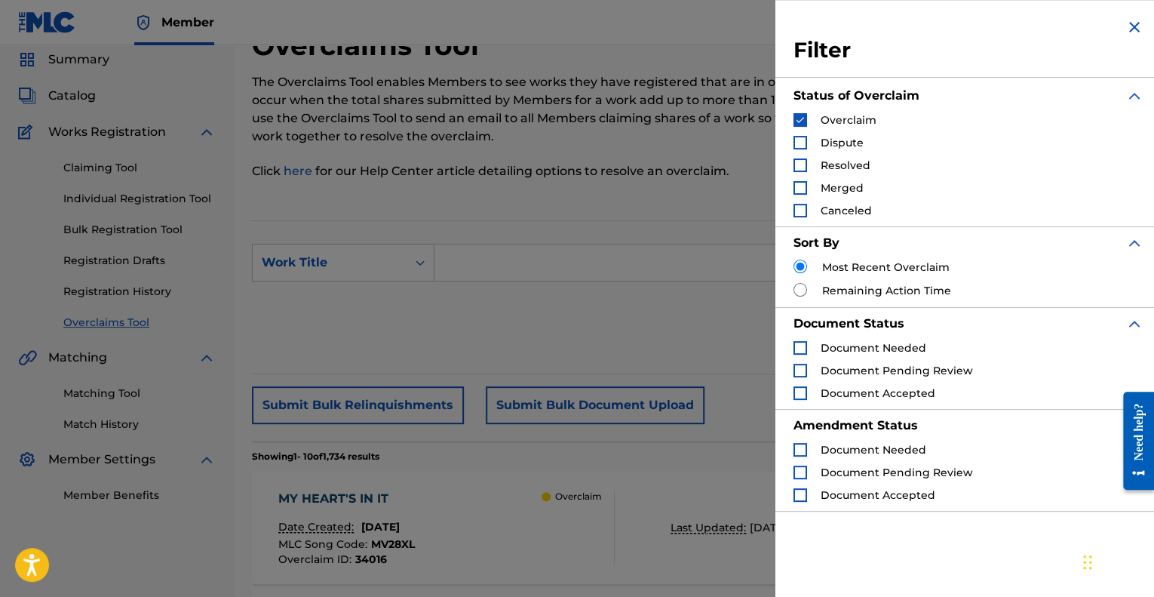
click at [806, 292] on input "Search Form" at bounding box center [801, 290] width 14 height 14
radio input "true"
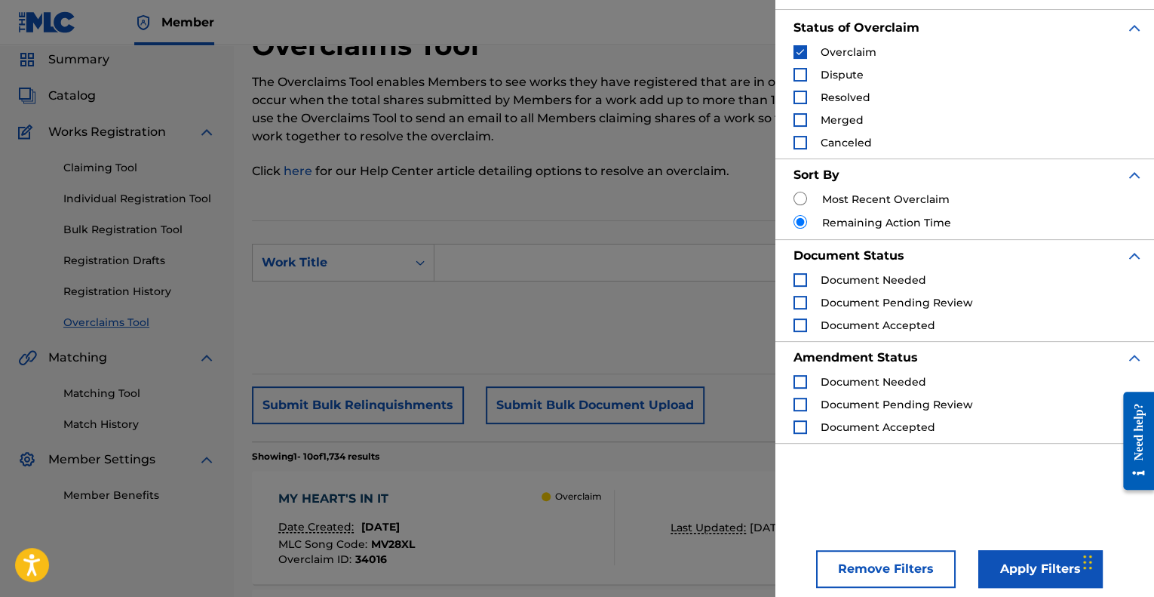
scroll to position [75, 0]
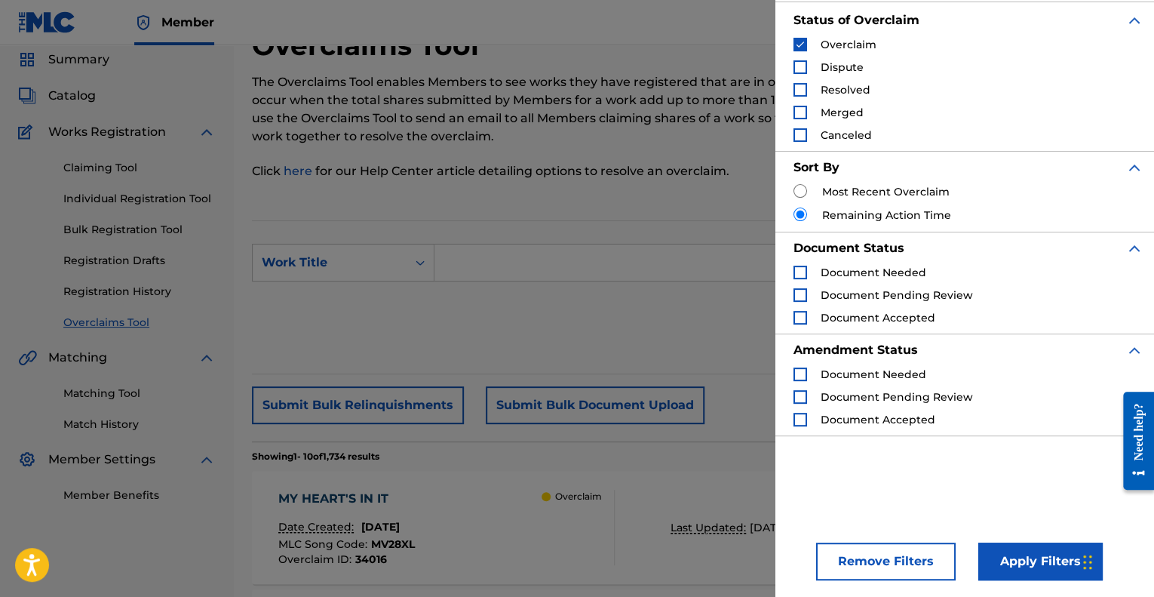
click at [1008, 555] on button "Apply Filters" at bounding box center [1041, 562] width 124 height 38
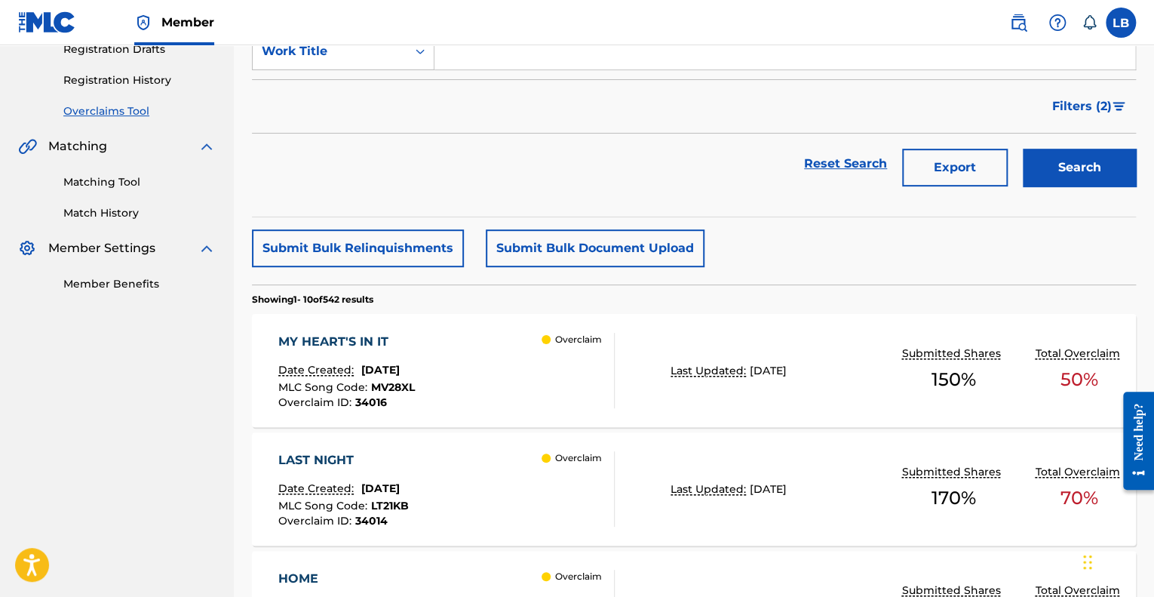
scroll to position [0, 0]
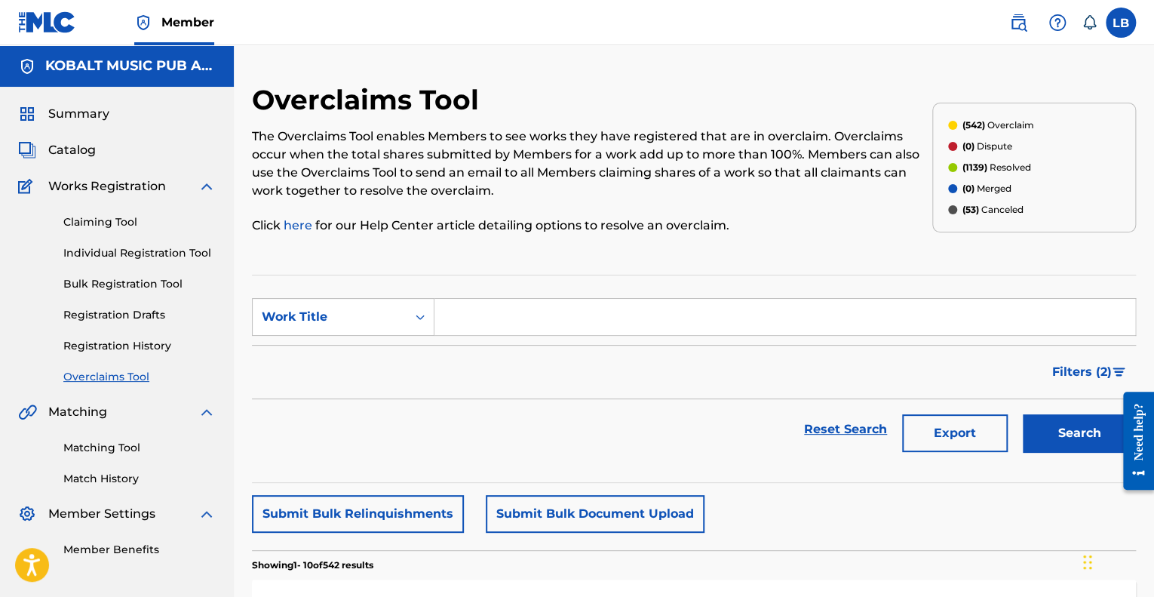
click at [1093, 349] on div "Filters ( 2 )" at bounding box center [1090, 368] width 93 height 45
click at [1087, 380] on button "Filters ( 2 )" at bounding box center [1090, 372] width 93 height 38
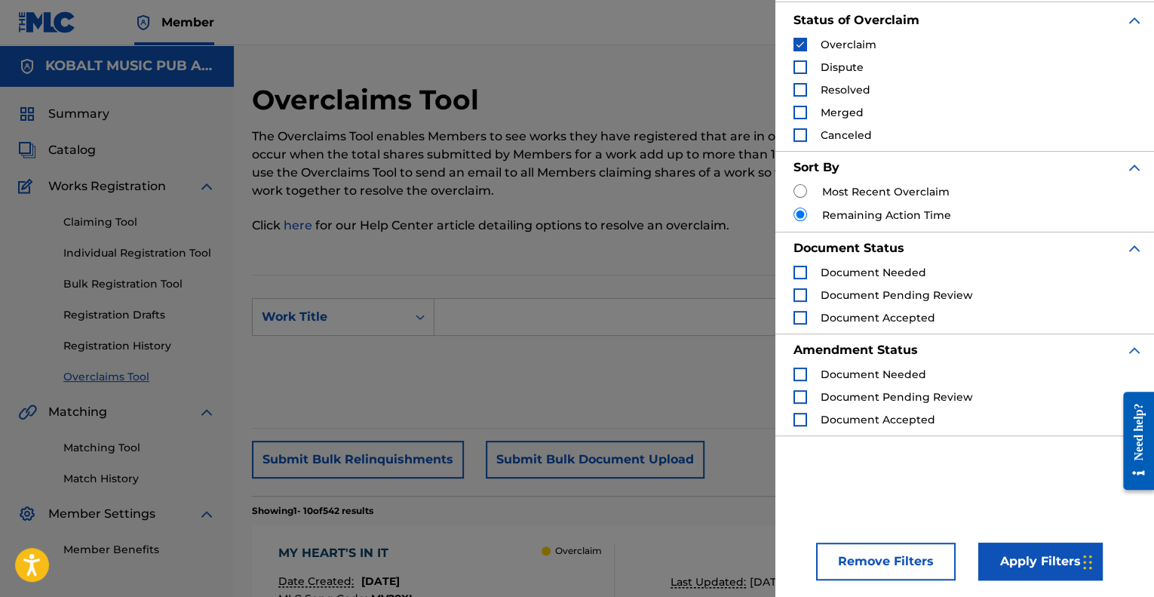
click at [892, 552] on button "Remove Filters" at bounding box center [886, 562] width 140 height 38
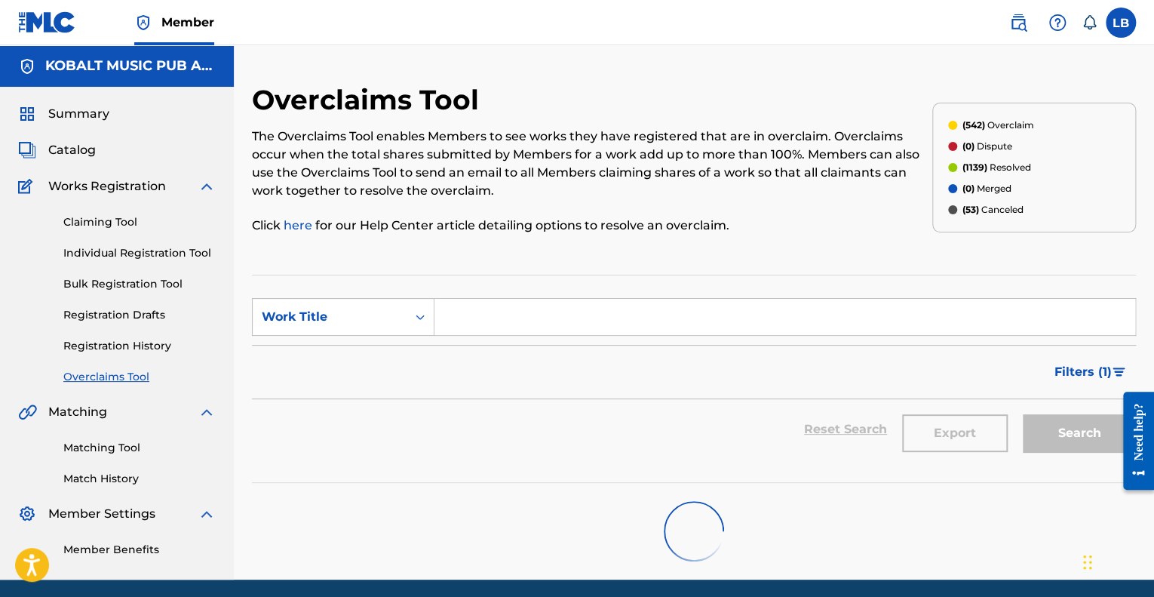
drag, startPoint x: 1077, startPoint y: 377, endPoint x: 1091, endPoint y: 374, distance: 13.9
click at [1091, 374] on span "Filters ( 1 )" at bounding box center [1083, 372] width 57 height 18
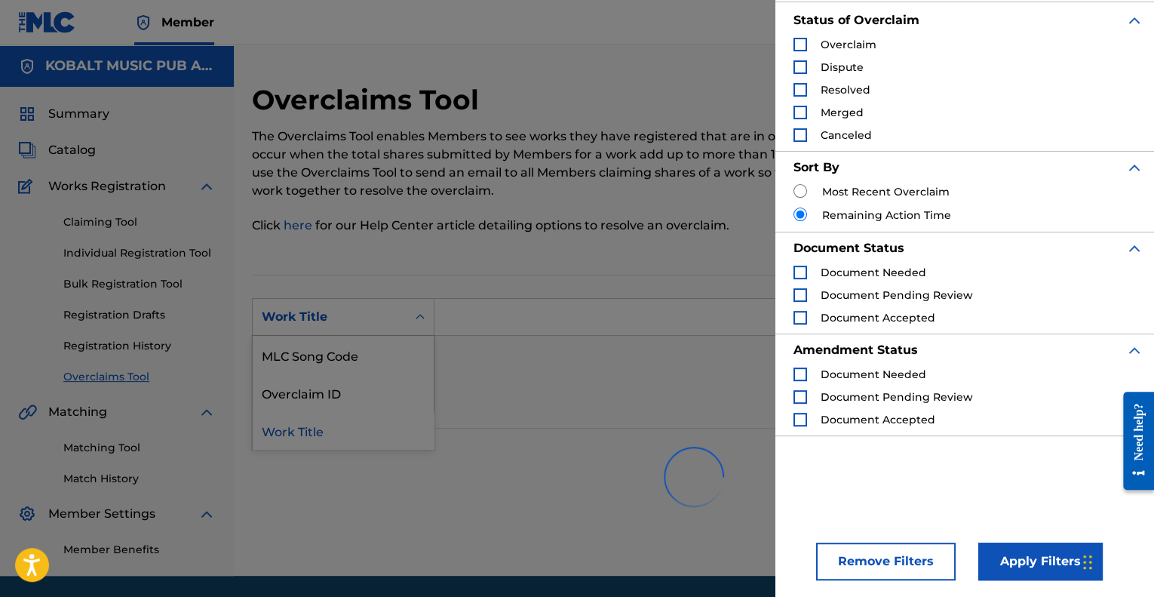
click at [425, 329] on div "Search Form" at bounding box center [420, 316] width 27 height 27
click at [343, 318] on div "Work Title" at bounding box center [330, 317] width 136 height 18
click at [740, 121] on div "Overclaims Tool The Overclaims Tool enables Members to see works they have regi…" at bounding box center [592, 167] width 681 height 169
click at [356, 286] on section "SearchWithCriteria5b62b3f9-1243-4ee4-b707-6b2ded8f0d24 Work Title Filter Status…" at bounding box center [694, 352] width 884 height 154
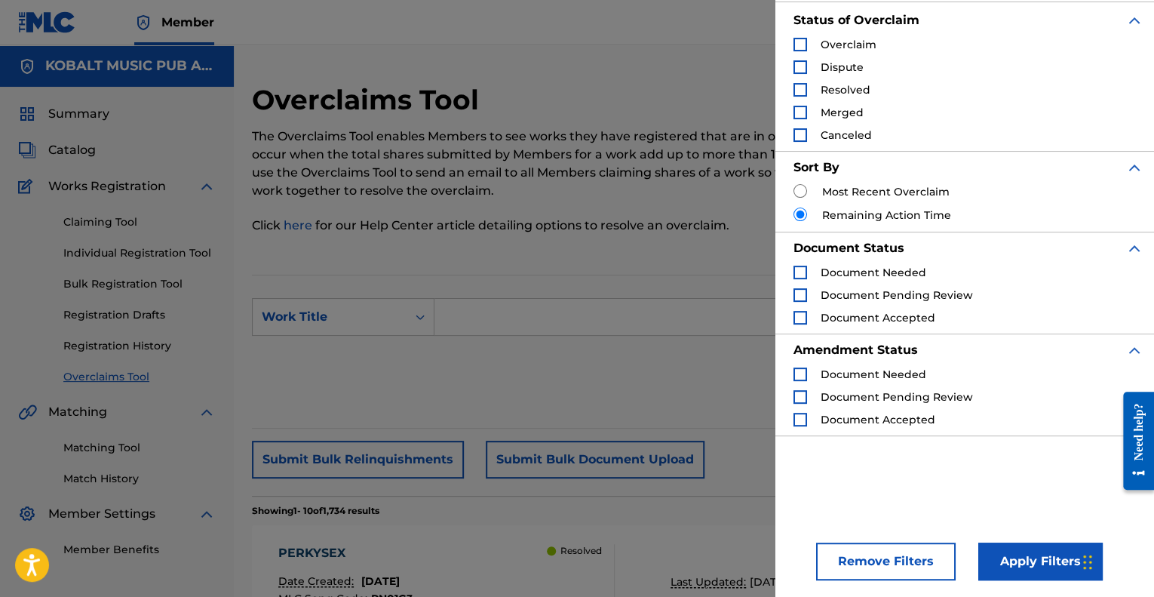
drag, startPoint x: 1034, startPoint y: 573, endPoint x: 939, endPoint y: 484, distance: 129.7
click at [939, 484] on div "Filter Status of Overclaim Overclaim Dispute Resolved Merged Canceled Sort By M…" at bounding box center [969, 298] width 386 height 597
click at [888, 291] on span "Document Pending Review" at bounding box center [897, 295] width 152 height 14
click at [801, 269] on div "Search Form" at bounding box center [801, 273] width 14 height 14
click at [1026, 552] on button "Apply Filters" at bounding box center [1041, 562] width 124 height 38
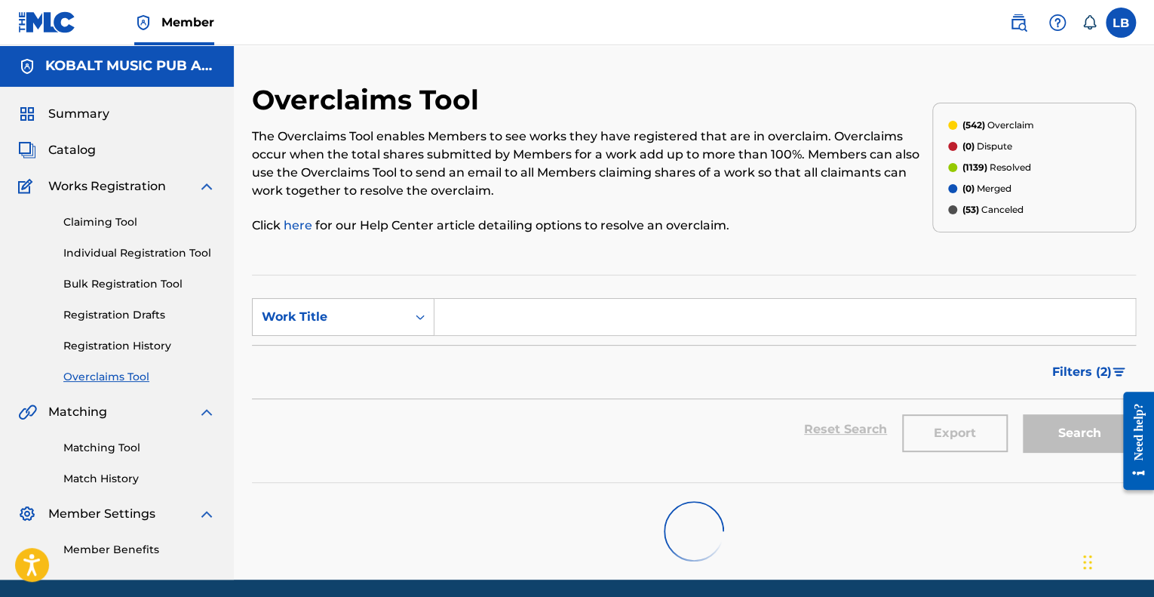
click at [1084, 394] on div "Filters ( 2 )" at bounding box center [694, 372] width 884 height 54
click at [1081, 373] on span "Filters ( 2 )" at bounding box center [1083, 372] width 60 height 18
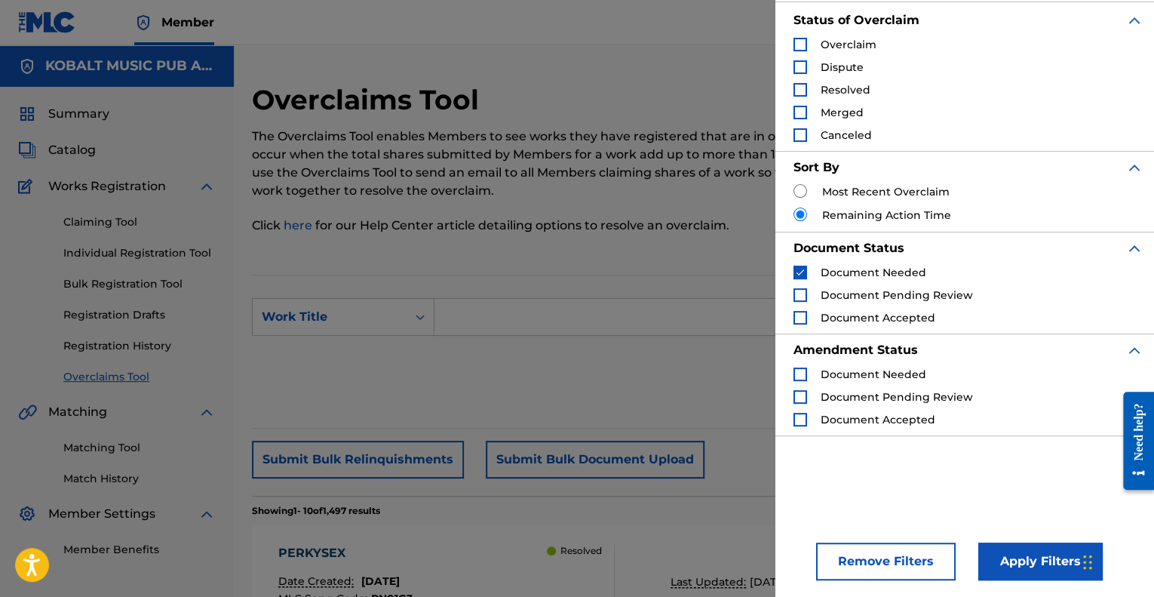
click at [1013, 560] on button "Apply Filters" at bounding box center [1041, 562] width 124 height 38
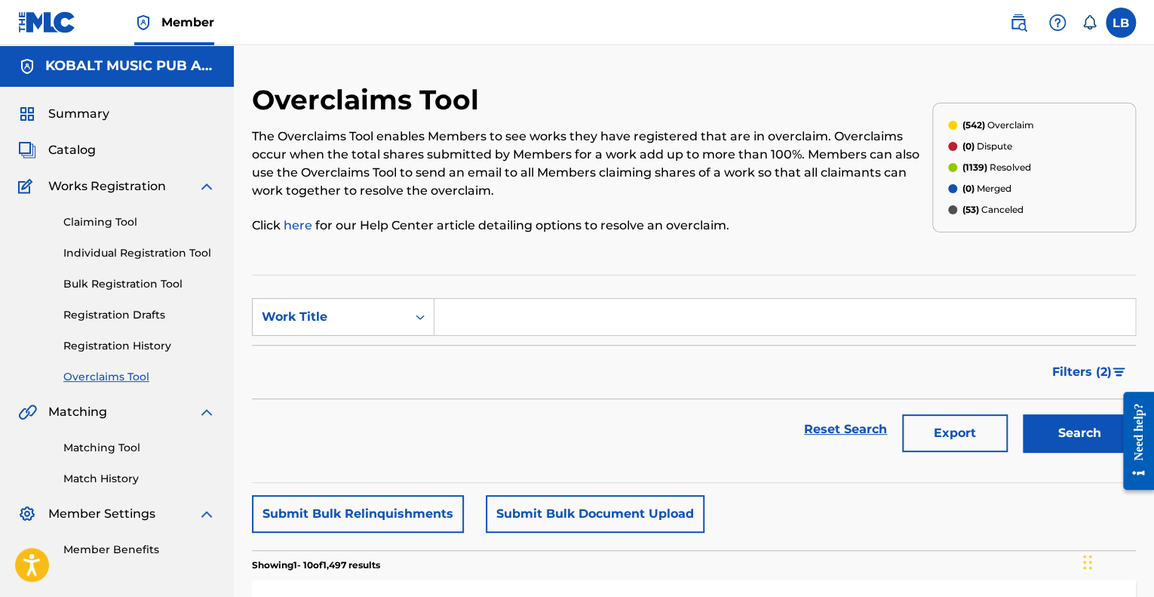
drag, startPoint x: 971, startPoint y: 203, endPoint x: 1096, endPoint y: 381, distance: 217.3
click at [1096, 381] on button "Filters ( 2 )" at bounding box center [1090, 372] width 93 height 38
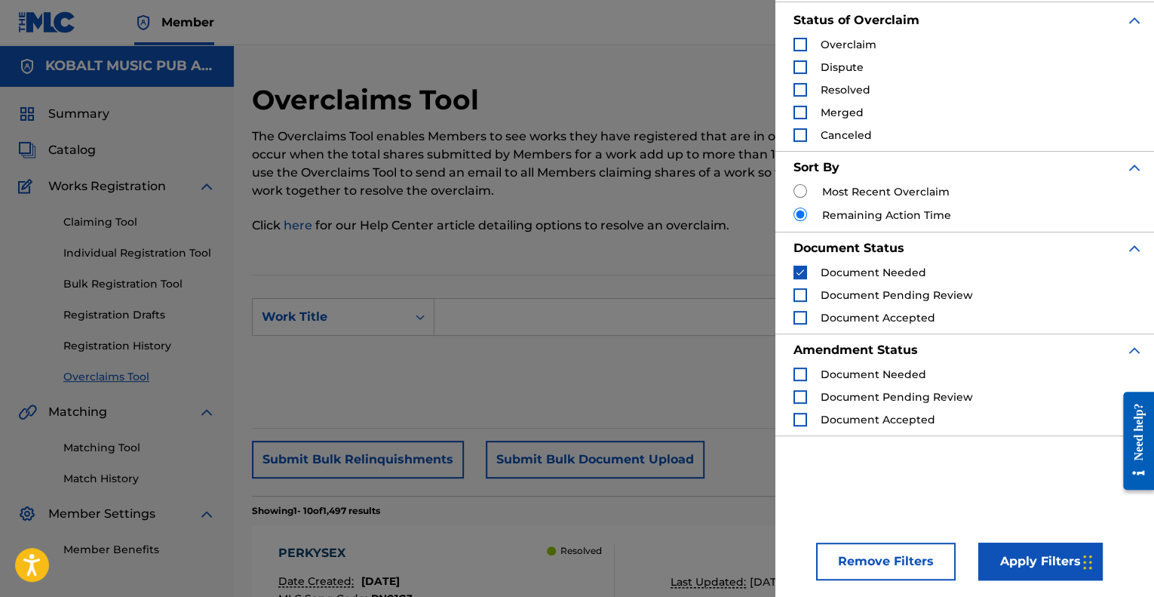
drag, startPoint x: 733, startPoint y: 363, endPoint x: 687, endPoint y: 392, distance: 54.2
click at [687, 392] on div "Reset Search Export Search" at bounding box center [694, 375] width 884 height 60
click at [1054, 555] on button "Apply Filters" at bounding box center [1041, 562] width 124 height 38
